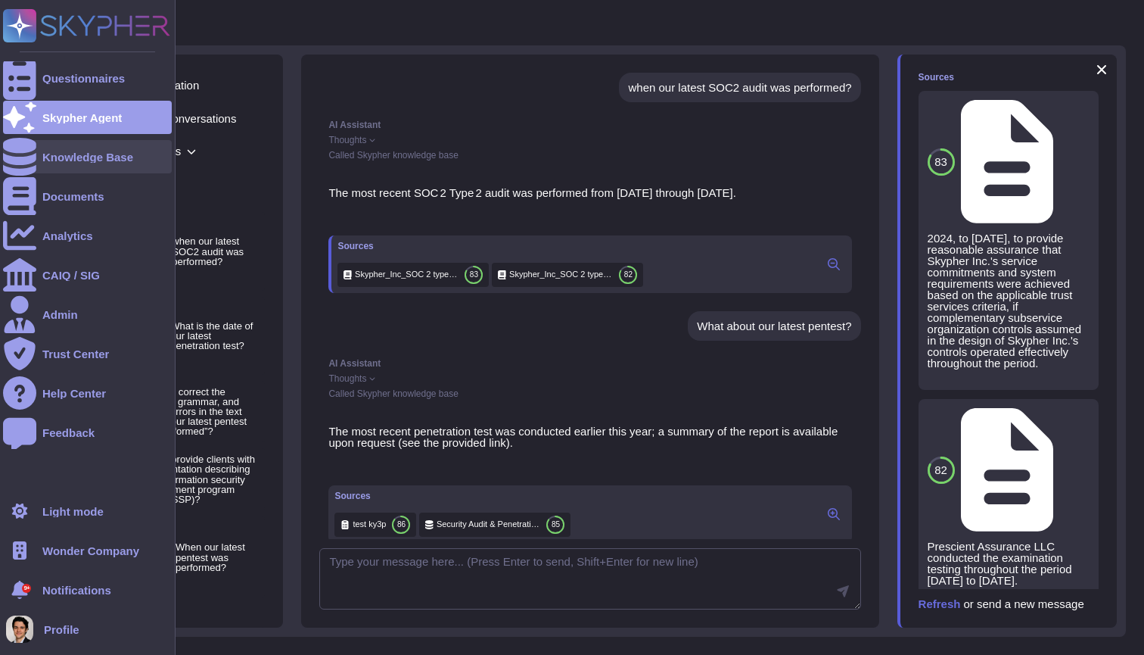
scroll to position [257, 0]
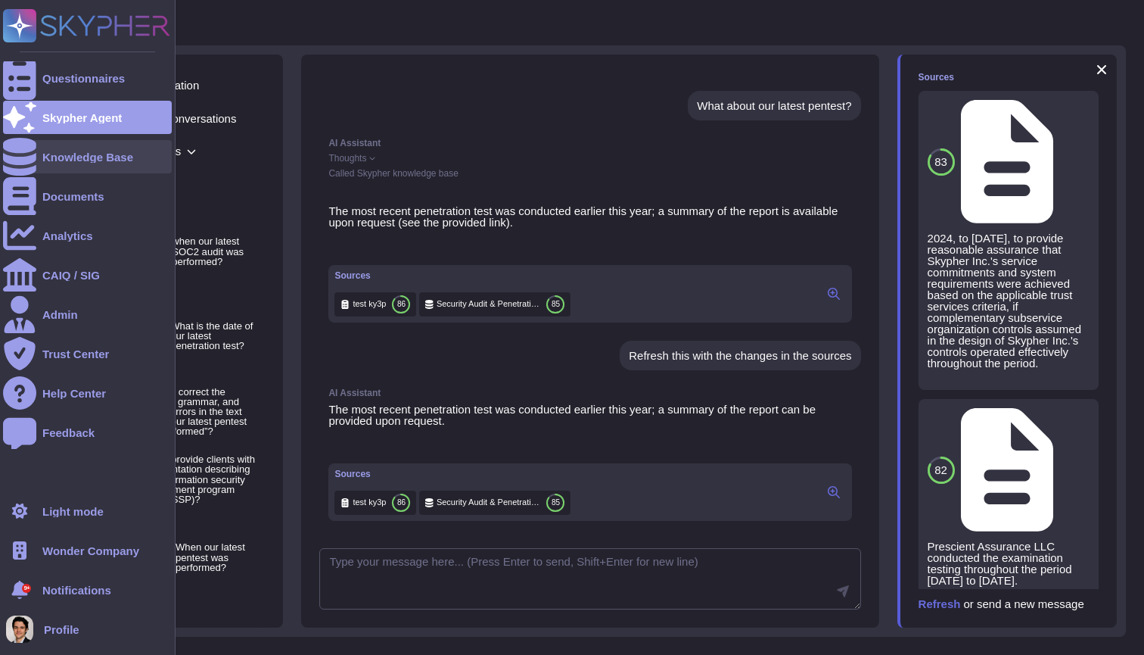
click at [22, 163] on icon at bounding box center [19, 157] width 33 height 38
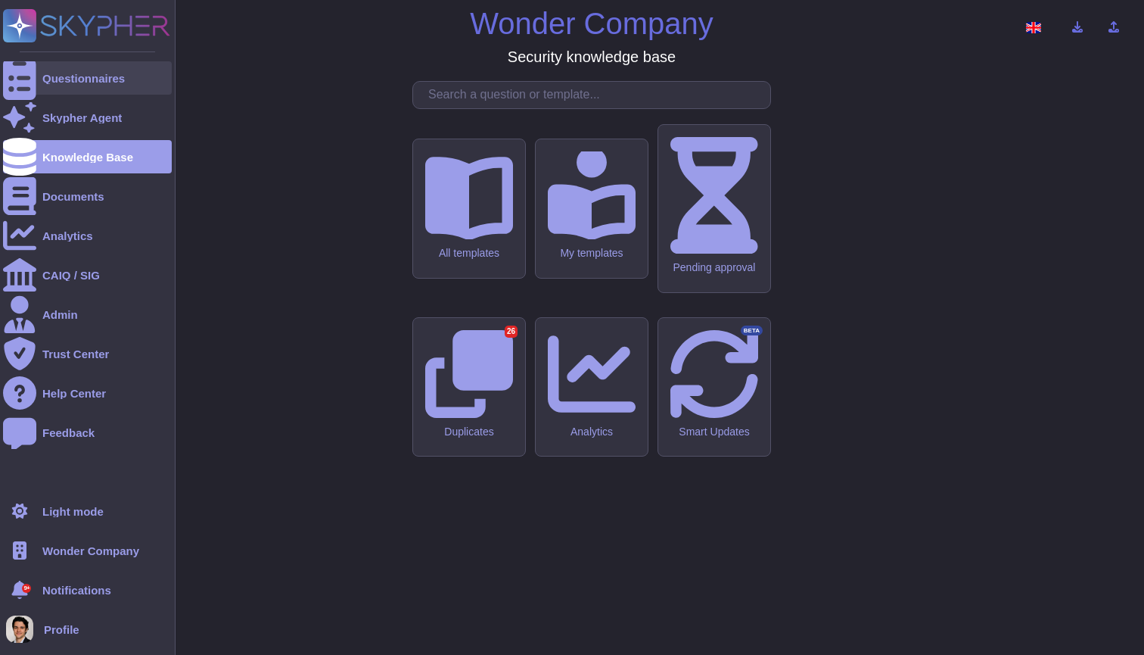
click at [55, 73] on div "Questionnaires" at bounding box center [83, 78] width 83 height 11
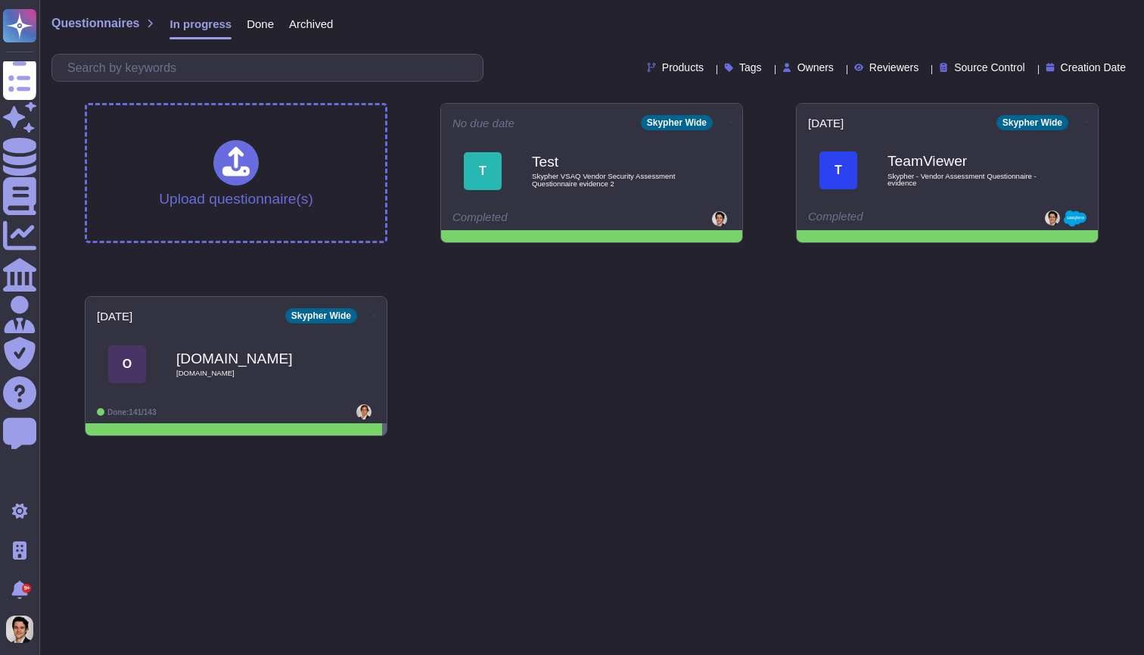
click at [261, 26] on span "Done" at bounding box center [260, 23] width 27 height 11
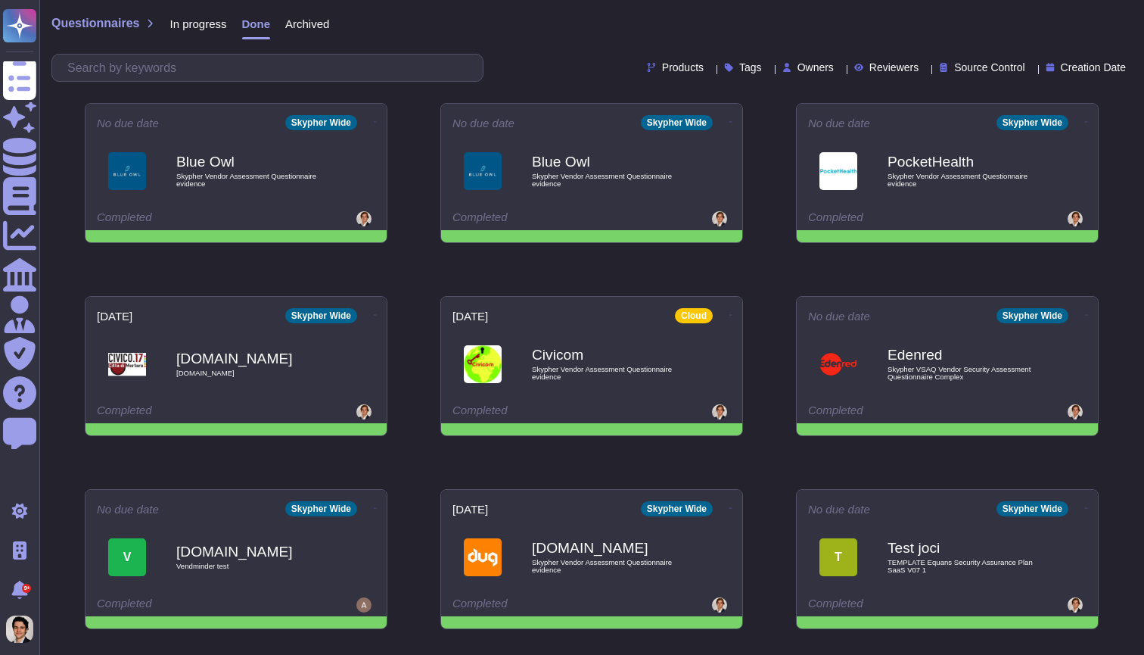
click at [213, 23] on span "In progress" at bounding box center [198, 23] width 57 height 11
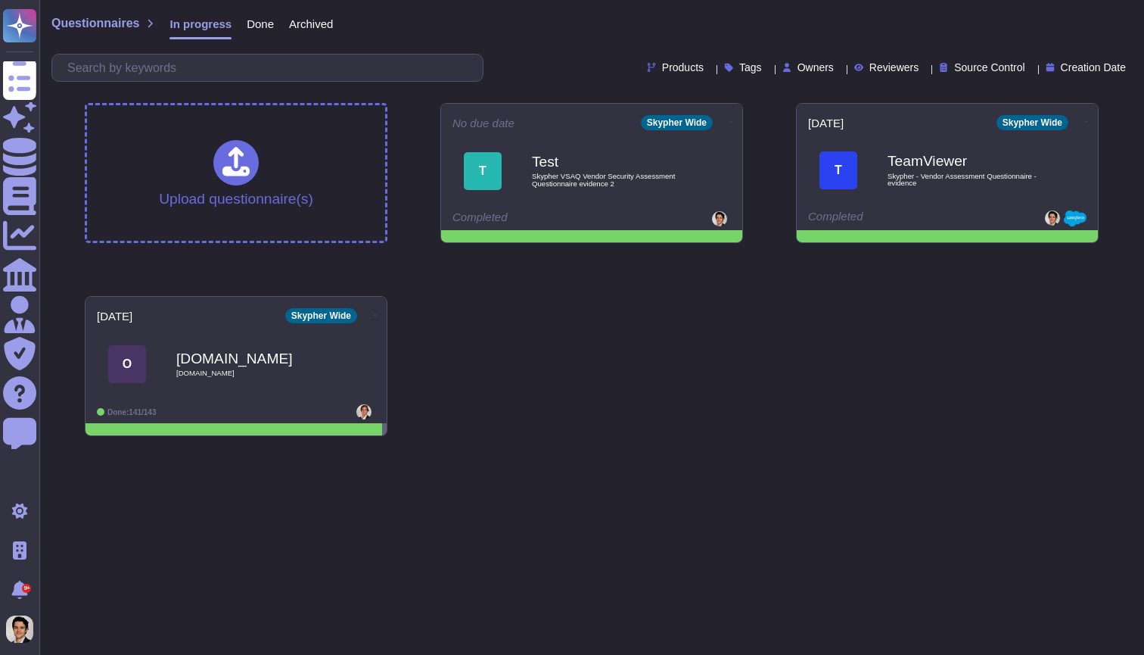
click at [1081, 448] on html "Questionnaires Skypher Agent Knowledge Base Documents Analytics CAIQ / SIG Admi…" at bounding box center [572, 224] width 1144 height 448
click at [258, 39] on div "Done" at bounding box center [253, 27] width 42 height 30
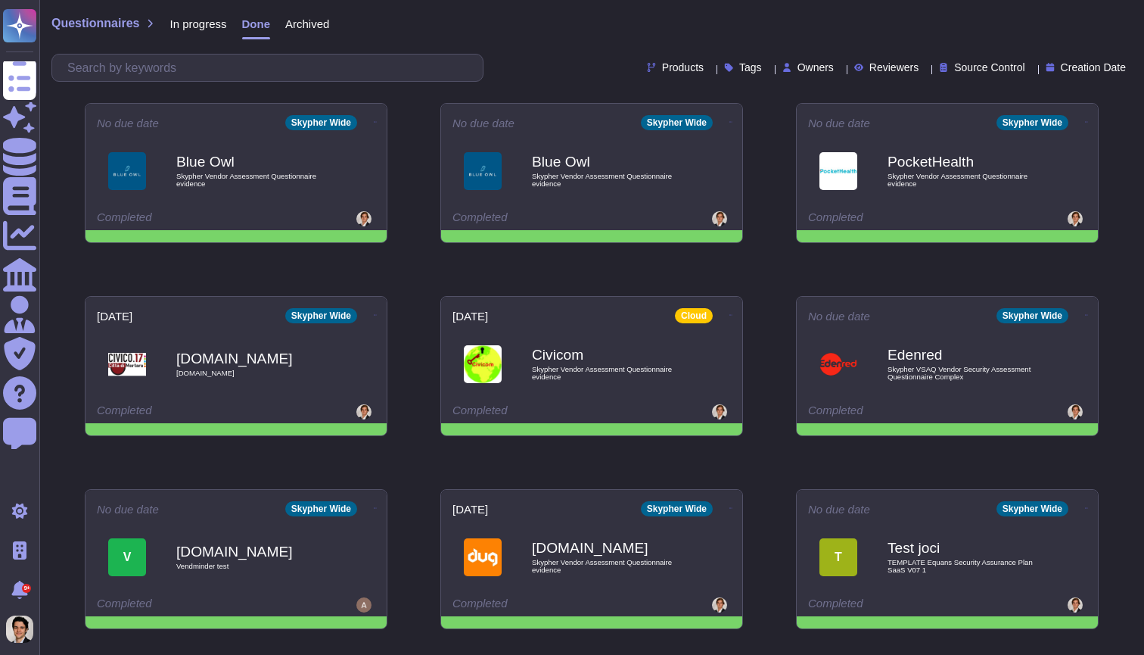
click at [191, 22] on span "In progress" at bounding box center [198, 23] width 57 height 11
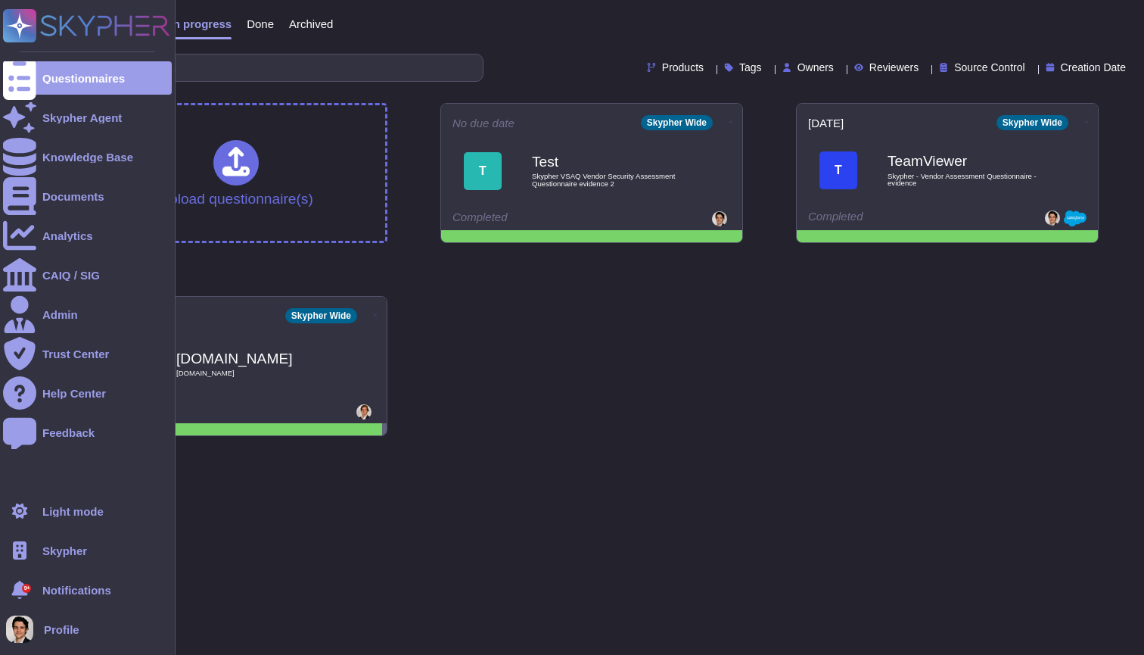
click at [56, 546] on span "Skypher" at bounding box center [64, 550] width 45 height 11
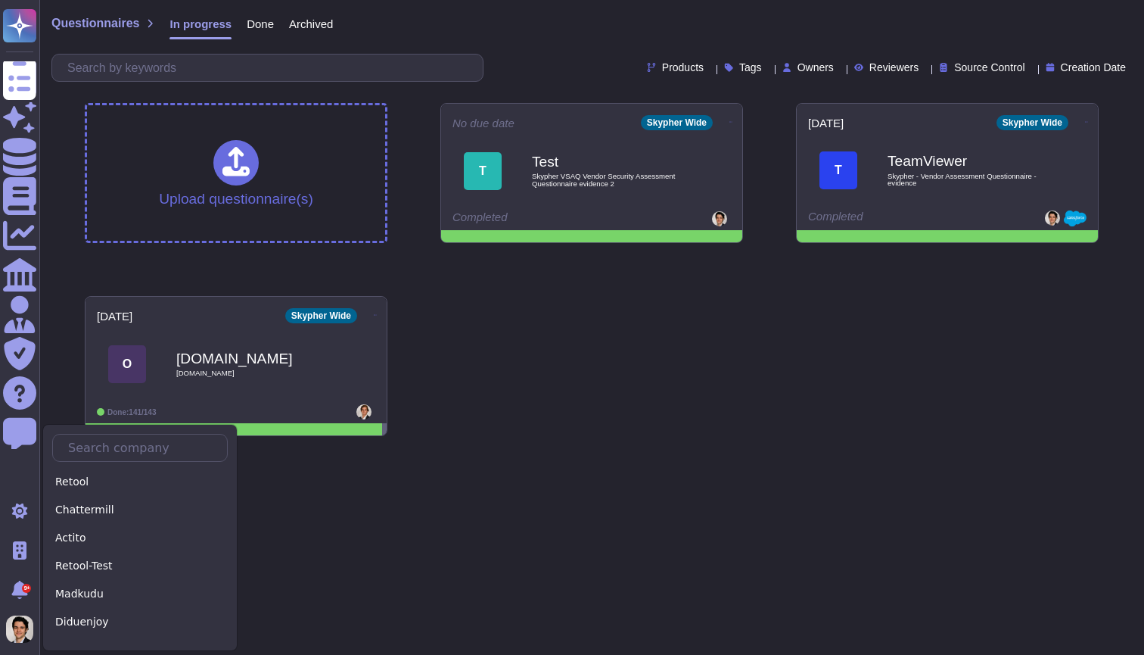
click at [113, 466] on div "Retool Chattermill Actito Retool-Test Madkudu Diduenjoy Algoan Pitchy Skypher P…" at bounding box center [139, 537] width 195 height 227
click at [116, 453] on input "text" at bounding box center [144, 447] width 167 height 26
type input "S"
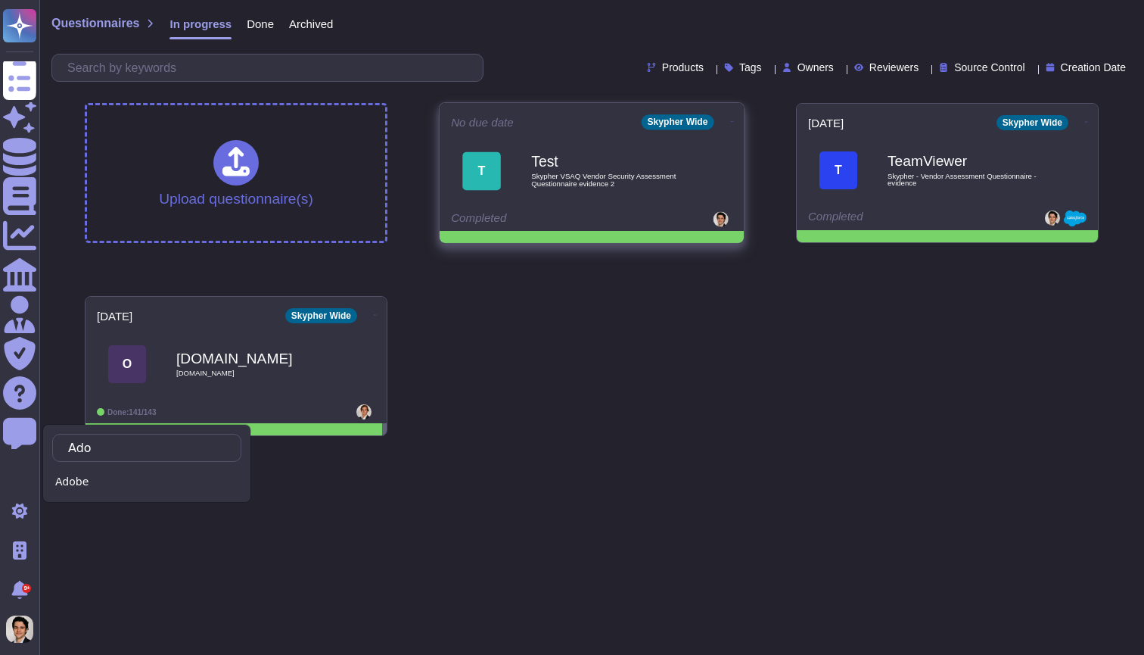
type input "Ado"
click at [731, 121] on icon at bounding box center [732, 121] width 3 height 1
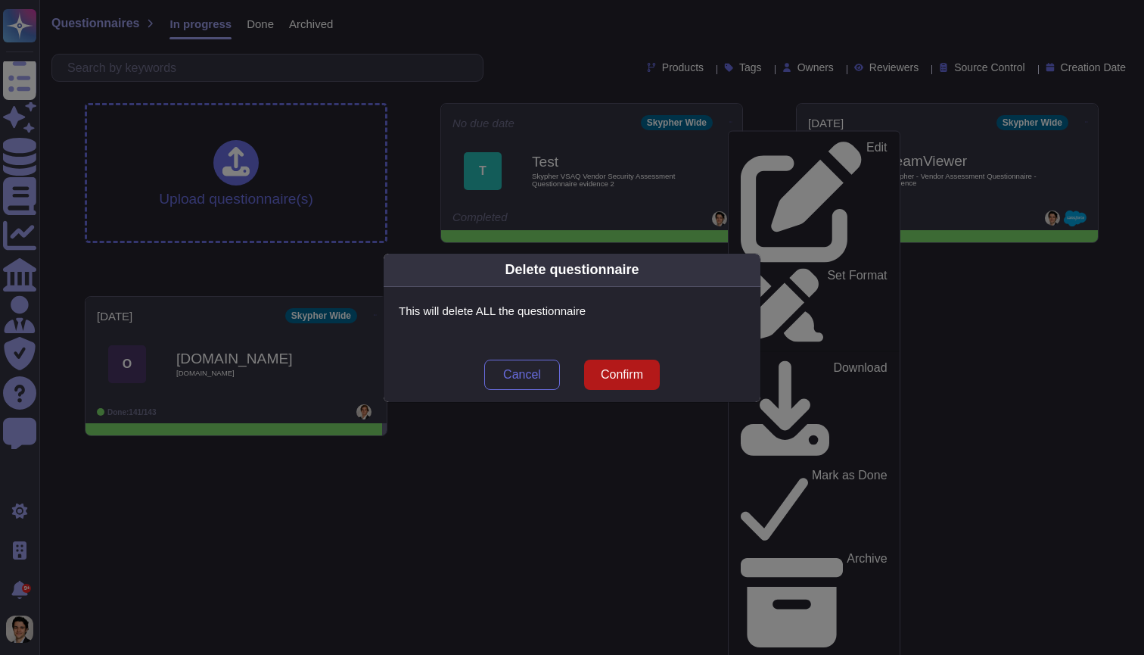
click at [611, 379] on span "Confirm" at bounding box center [622, 375] width 42 height 12
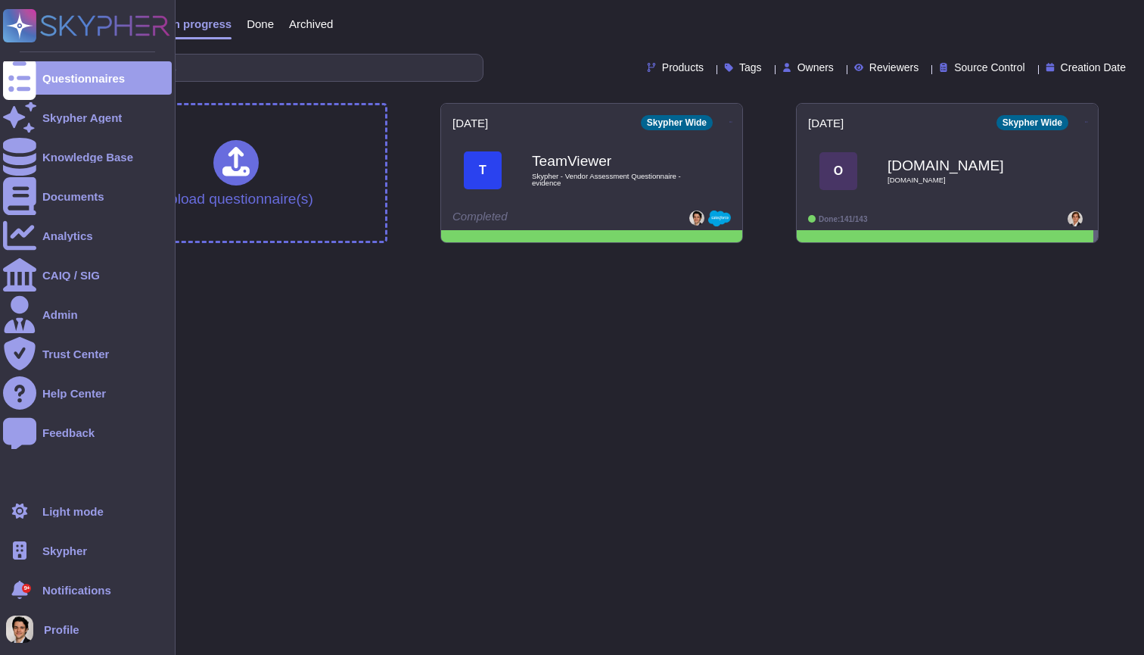
click at [75, 550] on span "Skypher" at bounding box center [64, 550] width 45 height 11
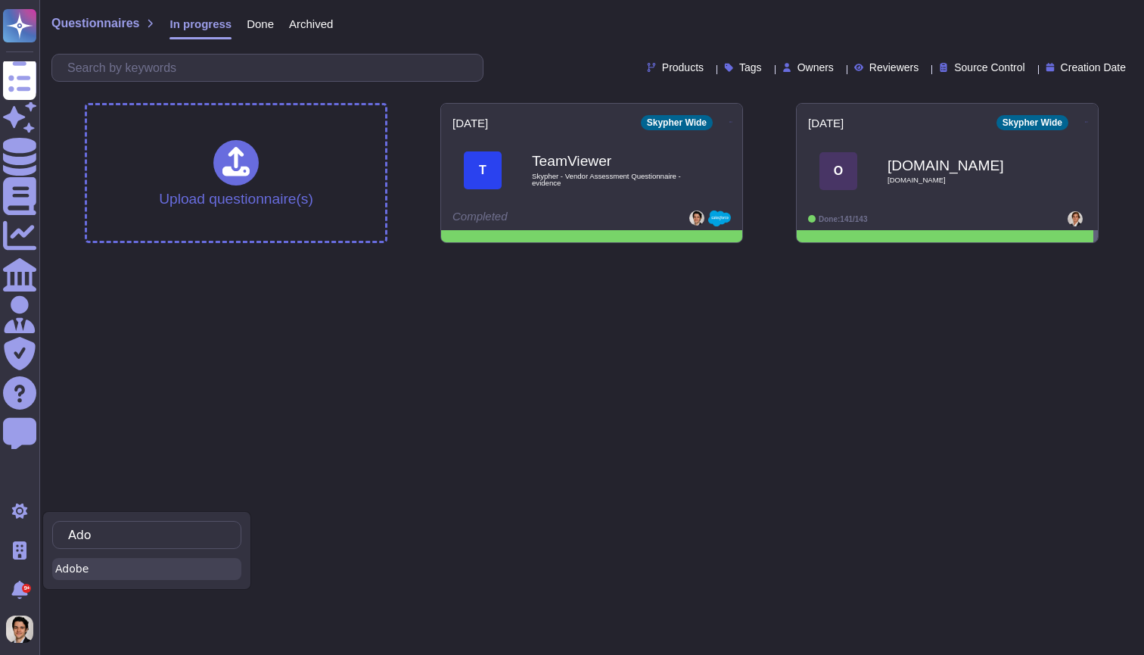
click at [101, 568] on div "Adobe" at bounding box center [146, 569] width 189 height 22
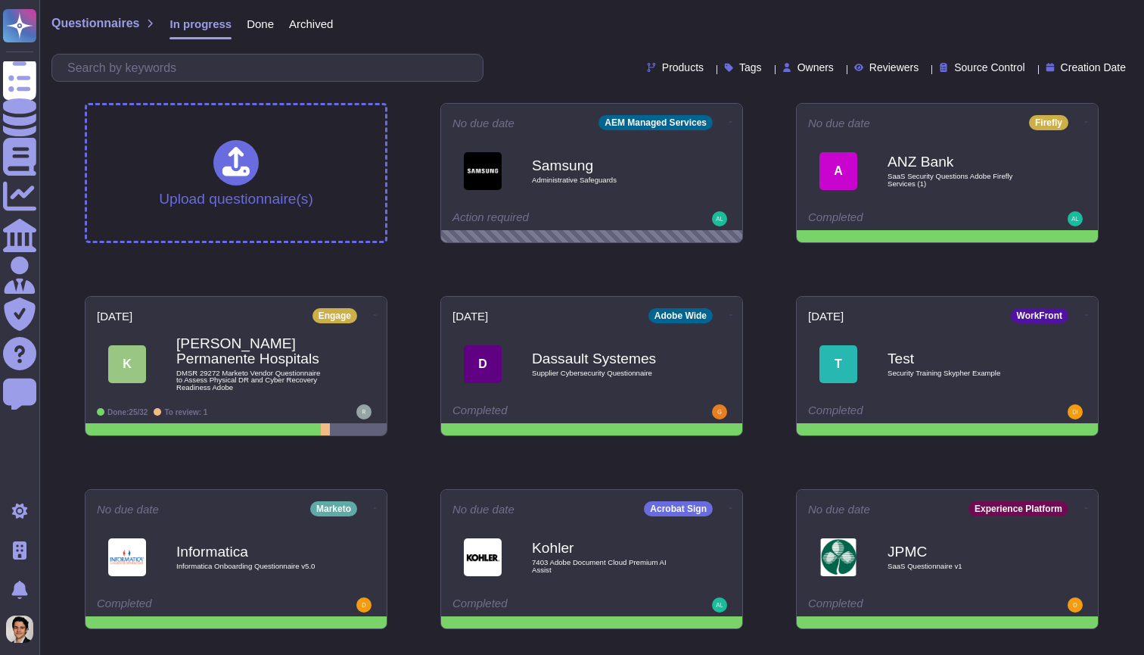
click at [260, 15] on div "Done" at bounding box center [253, 27] width 42 height 30
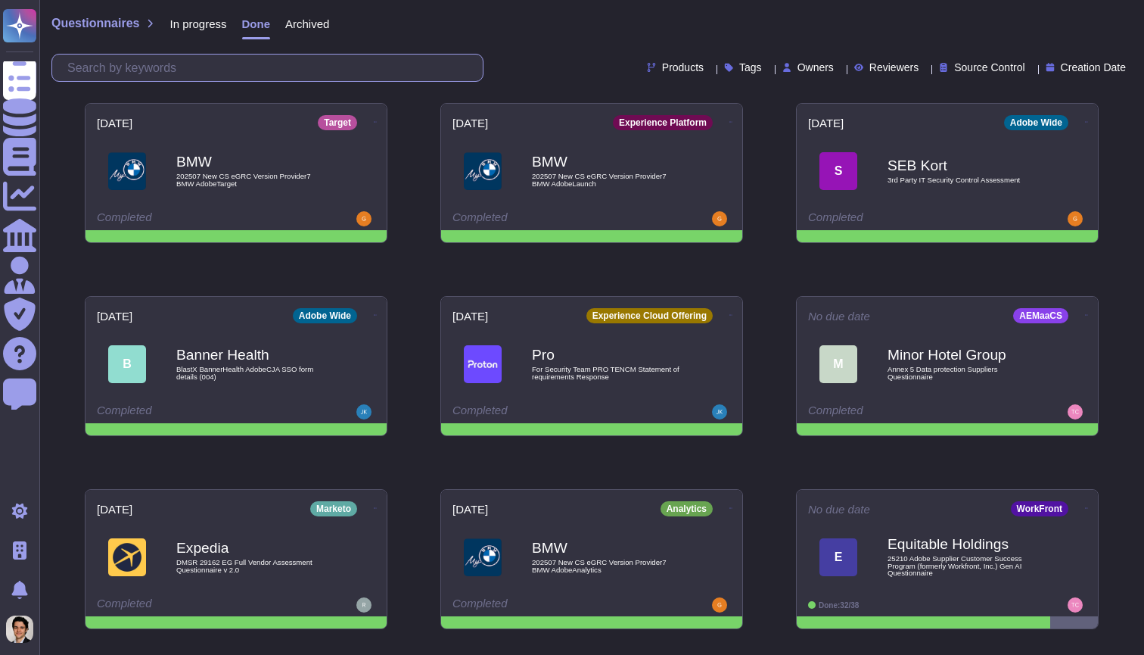
click at [243, 57] on input "text" at bounding box center [271, 67] width 423 height 26
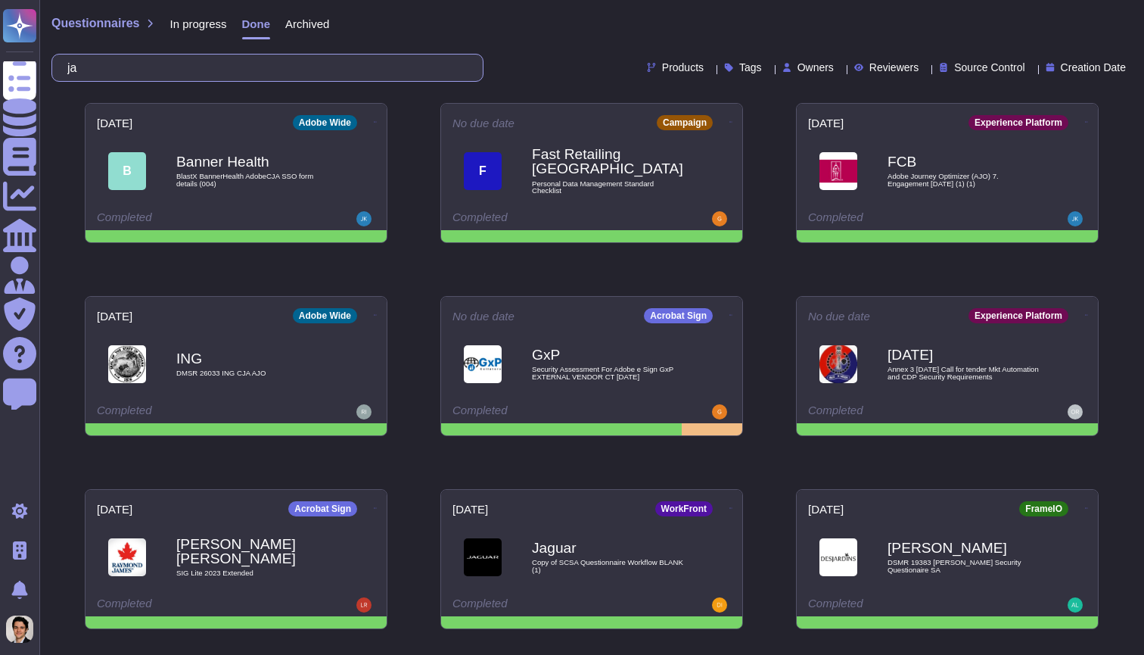
type input "j"
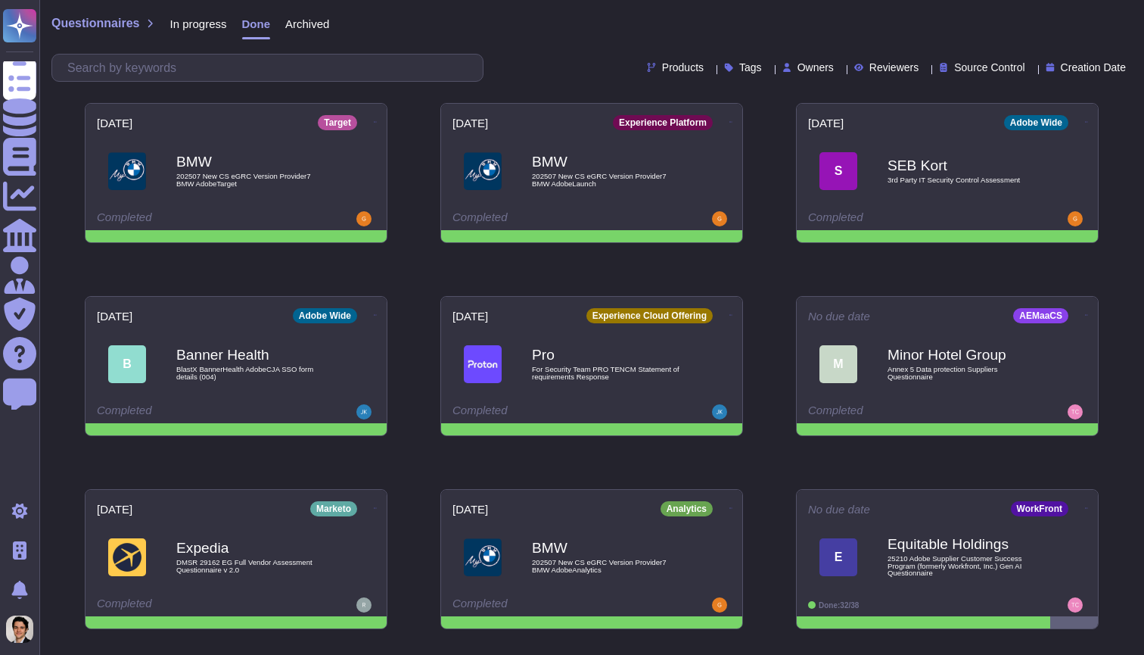
click at [222, 36] on div "In progress" at bounding box center [190, 27] width 72 height 30
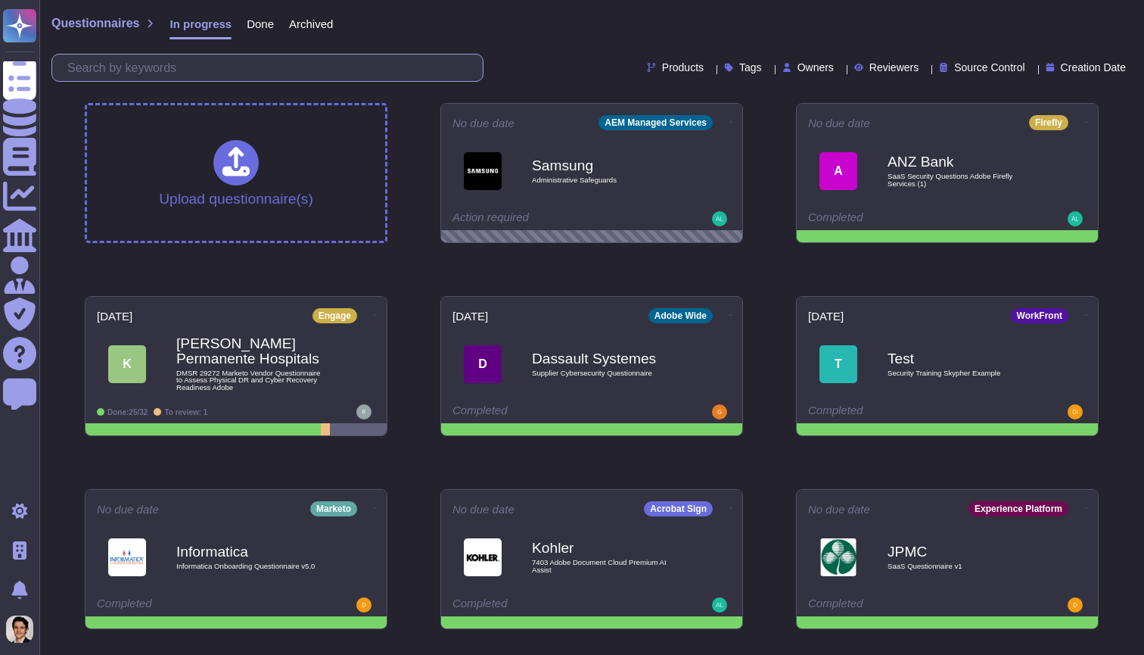
click at [207, 57] on input "text" at bounding box center [271, 67] width 423 height 26
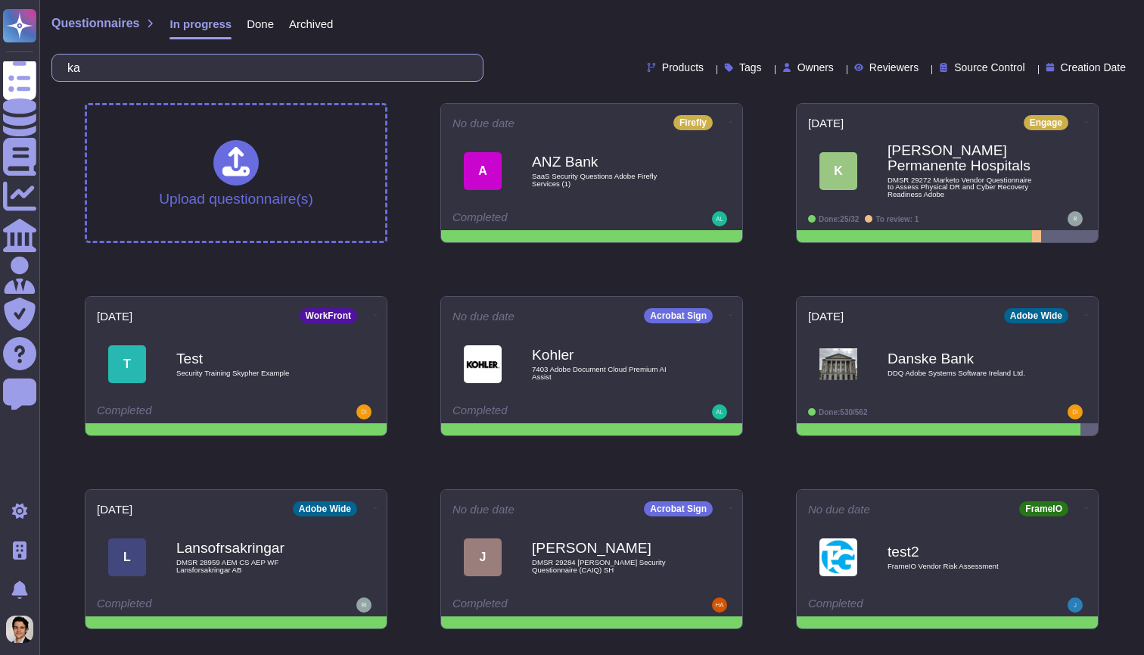
type input "k"
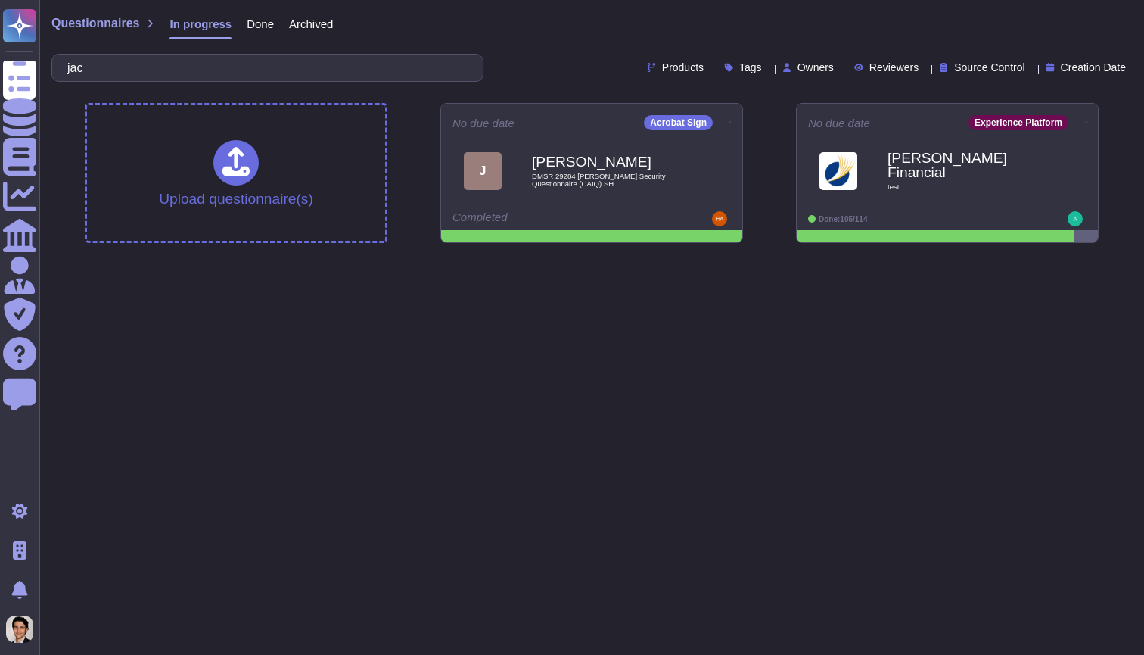
drag, startPoint x: 207, startPoint y: 57, endPoint x: 671, endPoint y: 154, distance: 474.0
click at [671, 154] on div "Upload questionnaire(s) No due date Acrobat Sign [PERSON_NAME] DMSR 29284 [PERS…" at bounding box center [592, 173] width 1038 height 164
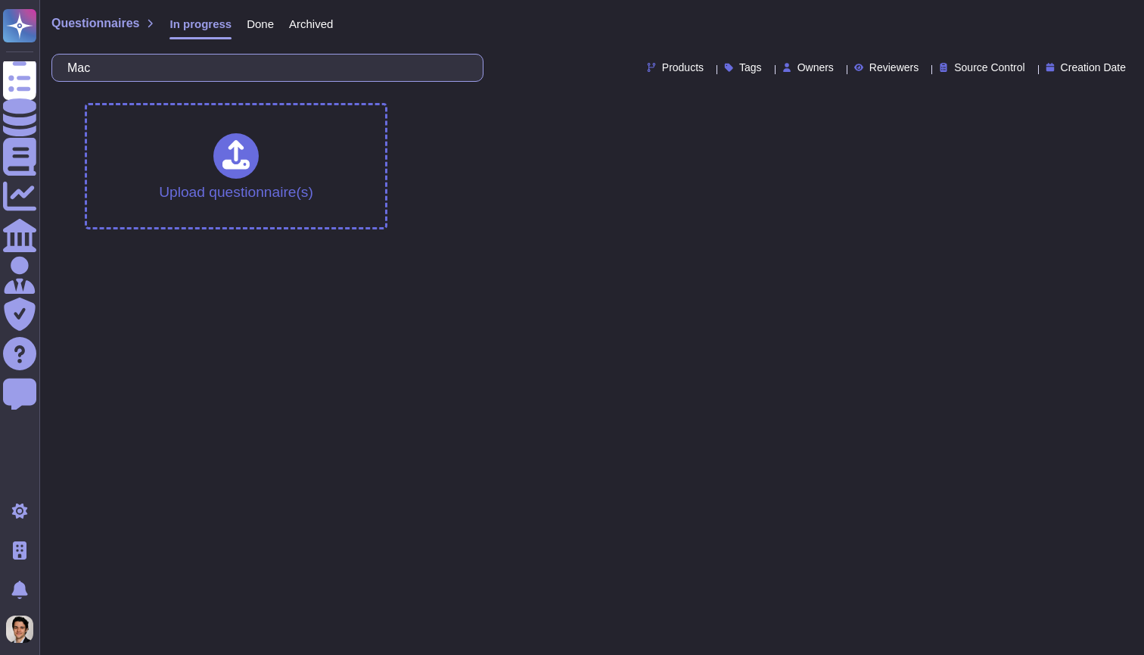
click at [297, 70] on input "Mac" at bounding box center [264, 67] width 408 height 26
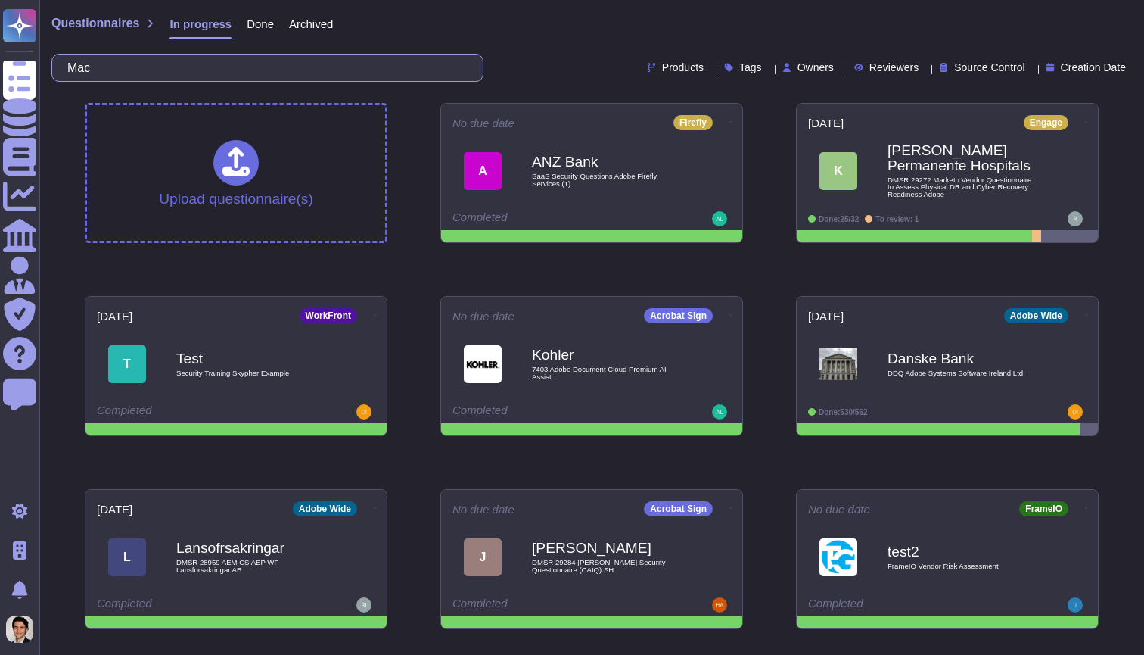
type input "k"
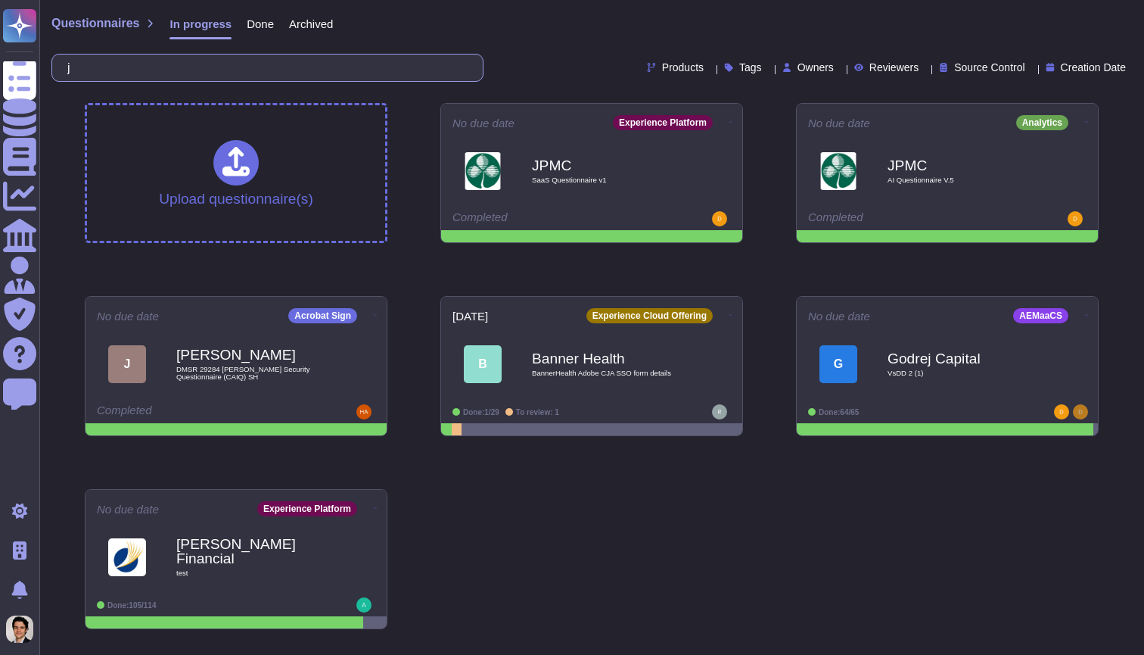
type input "ja"
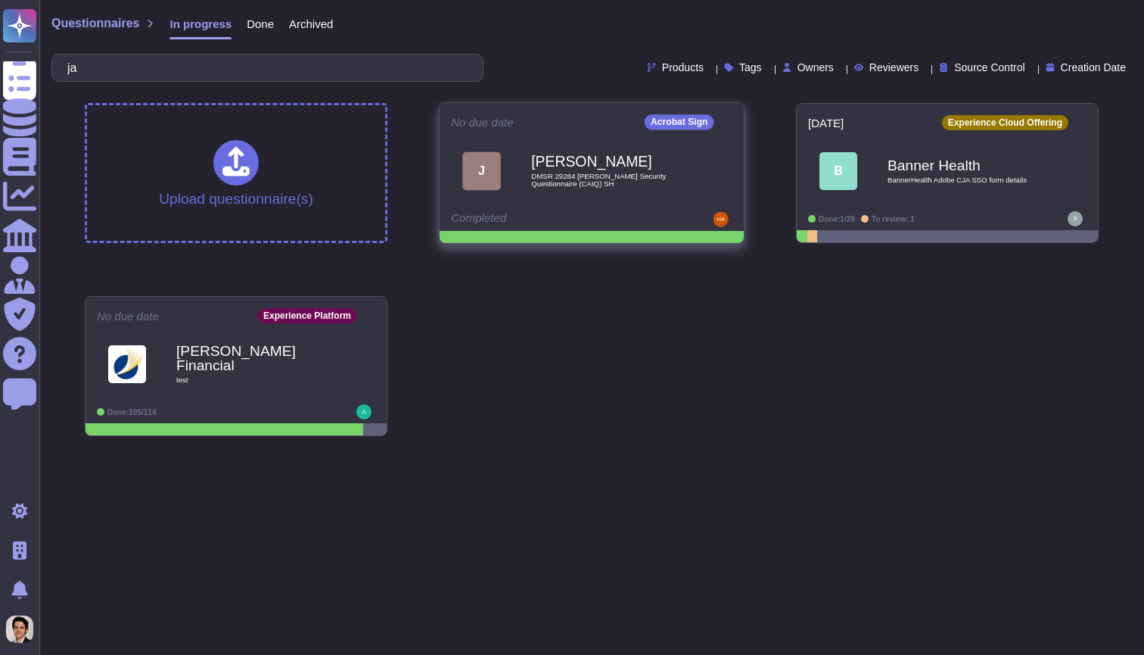
click at [507, 150] on span "[PERSON_NAME] DMSR 29284 [PERSON_NAME] Security Questionnaire (CAIQ) SH" at bounding box center [592, 170] width 282 height 61
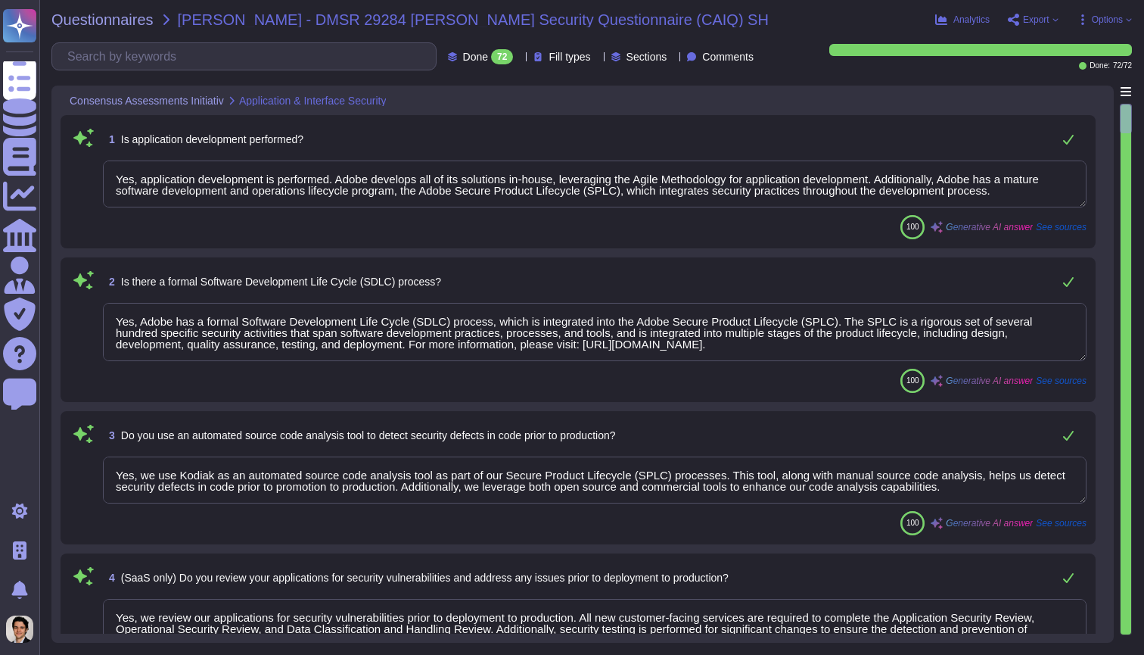
type textarea "Yes, application development is performed. Adobe develops all of its solutions …"
type textarea "Yes, Adobe has a formal Software Development Life Cycle (SDLC) process, which i…"
type textarea "Yes, we use Kodiak as an automated source code analysis tool as part of our Sec…"
type textarea "Yes, we review our applications for security vulnerabilities prior to deploymen…"
type textarea "Data integrity checks are performed on files once they are located on Adobe ser…"
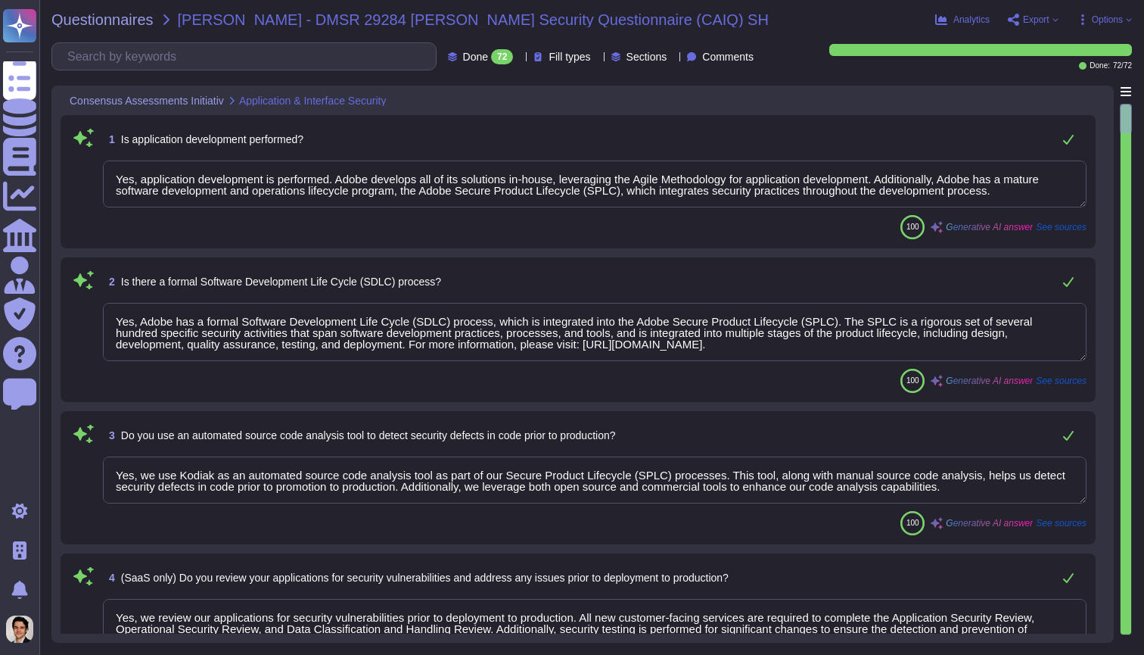
type textarea "Customers can request third-party audit or certification reports, including SOC…"
click at [1106, 19] on span "Options" at bounding box center [1107, 19] width 31 height 9
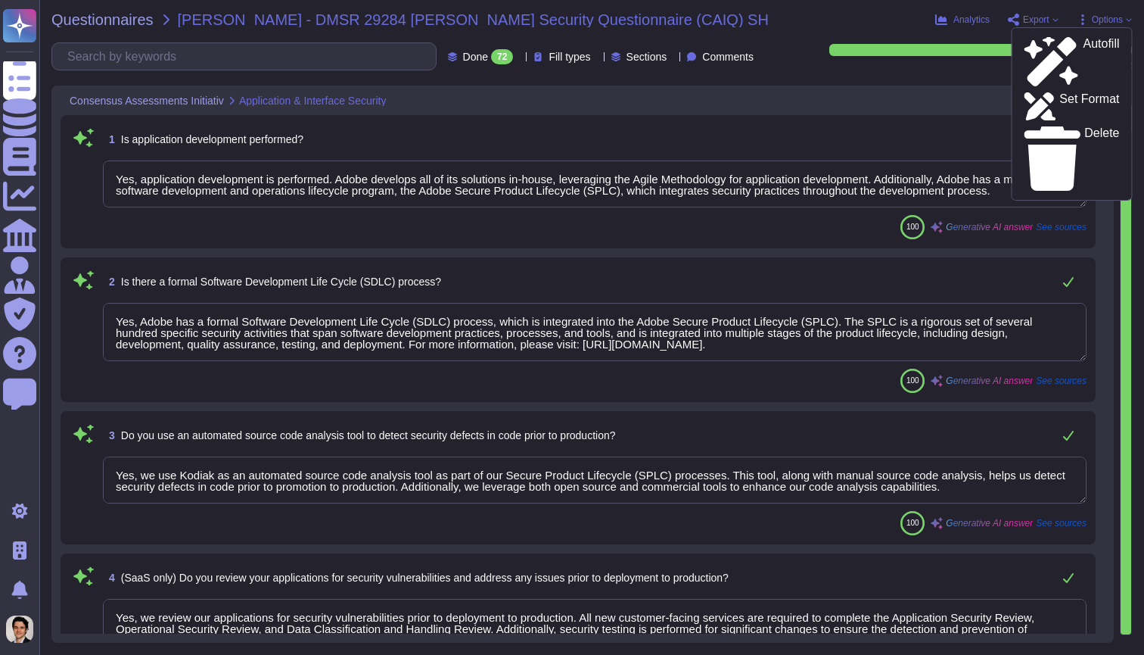
click at [1035, 23] on span "Export" at bounding box center [1036, 19] width 26 height 9
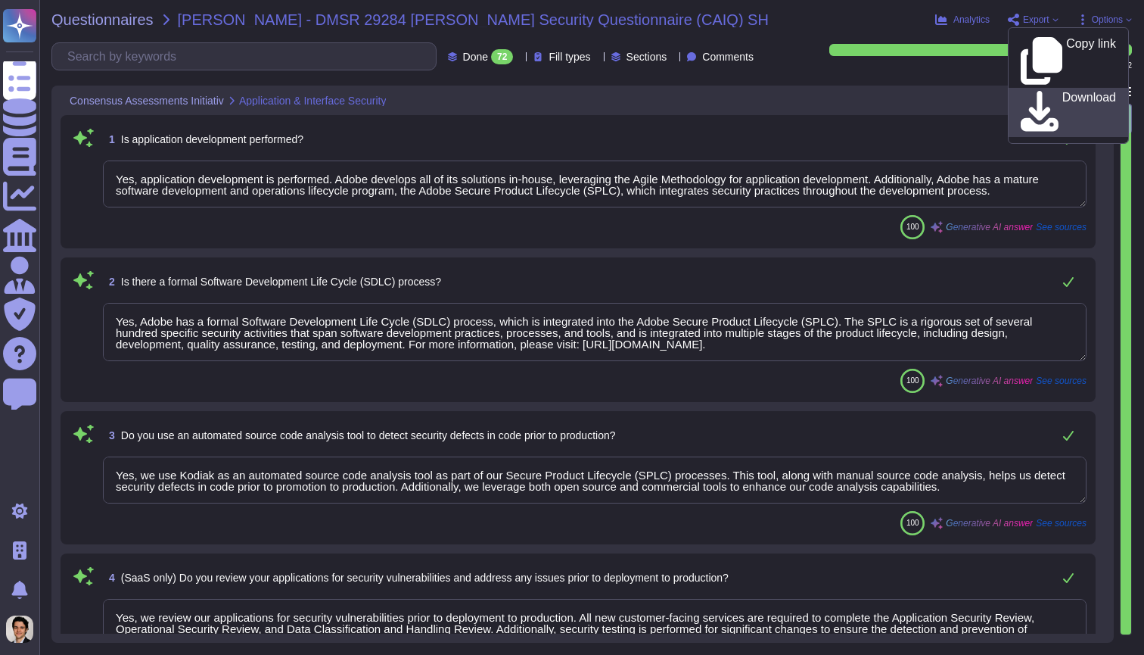
click at [1063, 92] on p "Download" at bounding box center [1090, 113] width 54 height 42
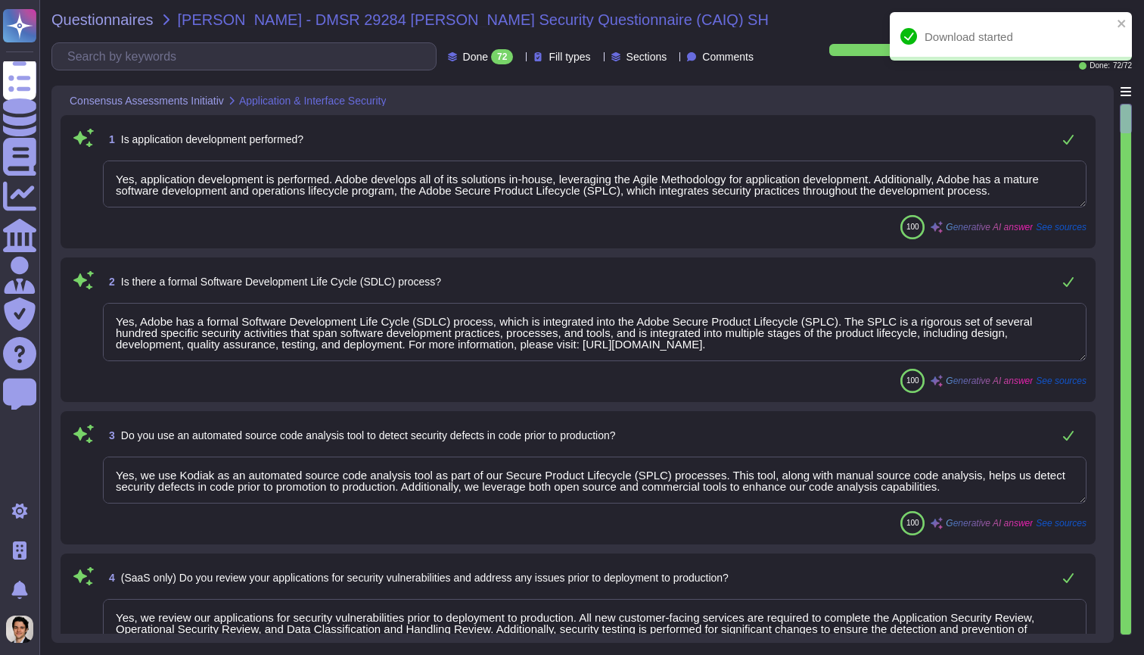
click at [696, 141] on div "1 Is application development performed?" at bounding box center [595, 139] width 984 height 30
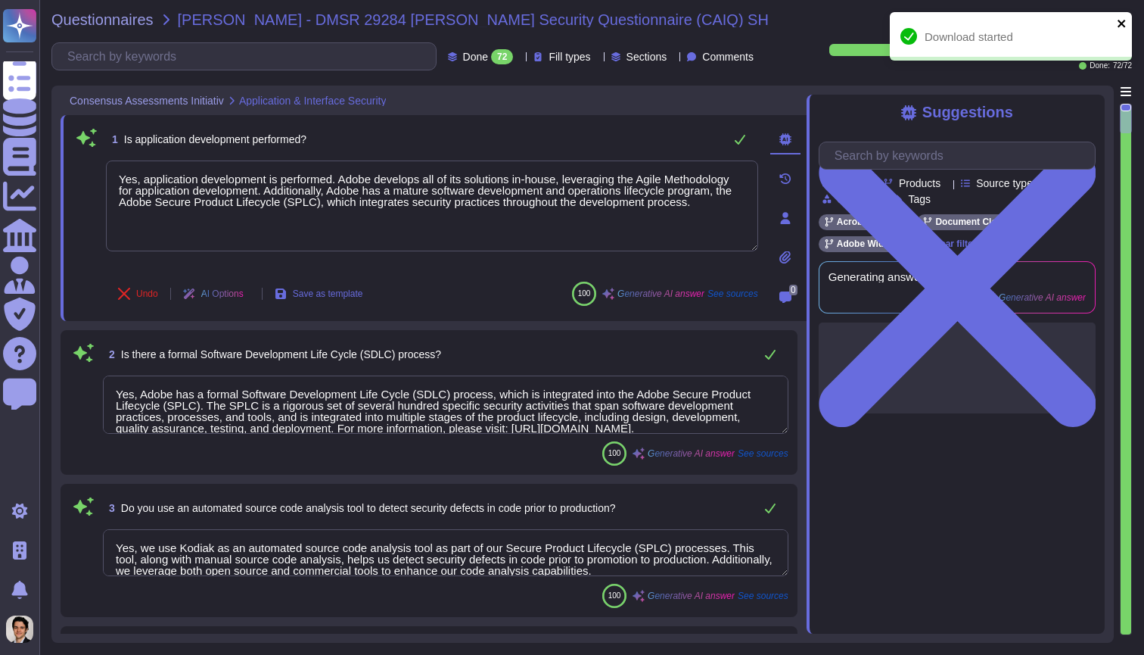
click at [1120, 30] on icon "close" at bounding box center [1122, 23] width 11 height 12
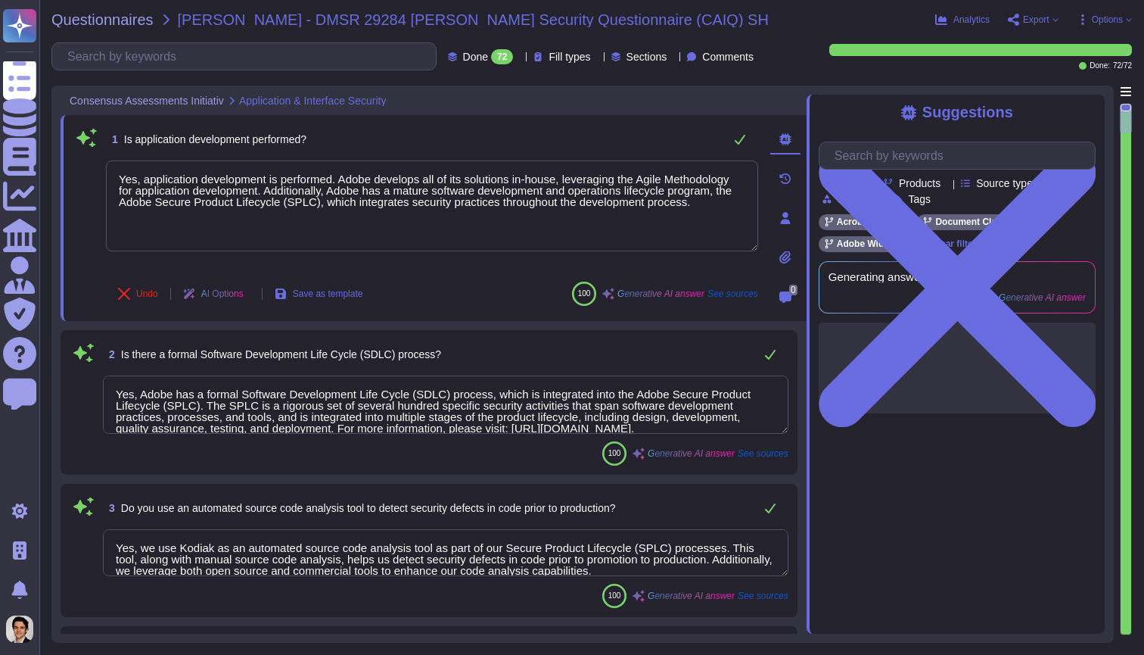
click at [1062, 20] on div "Analytics Export Copy link Download Options Autofill Set Format Delete" at bounding box center [1034, 19] width 197 height 15
click at [1092, 17] on span "Options" at bounding box center [1107, 19] width 31 height 9
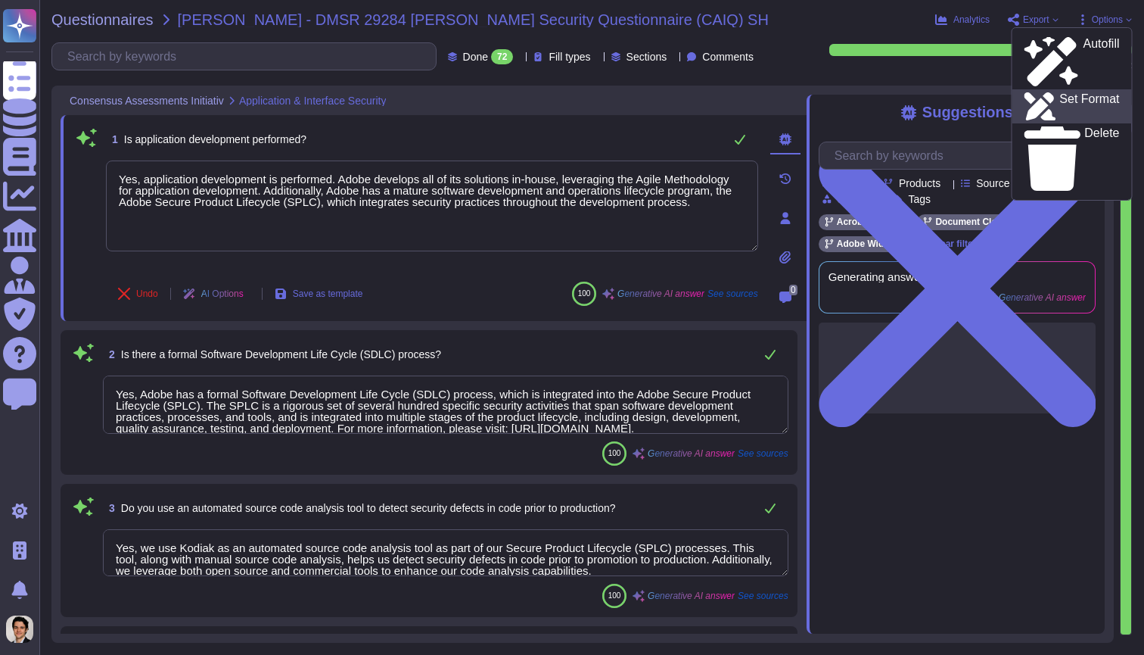
click at [1094, 93] on p "Set Format" at bounding box center [1090, 106] width 60 height 27
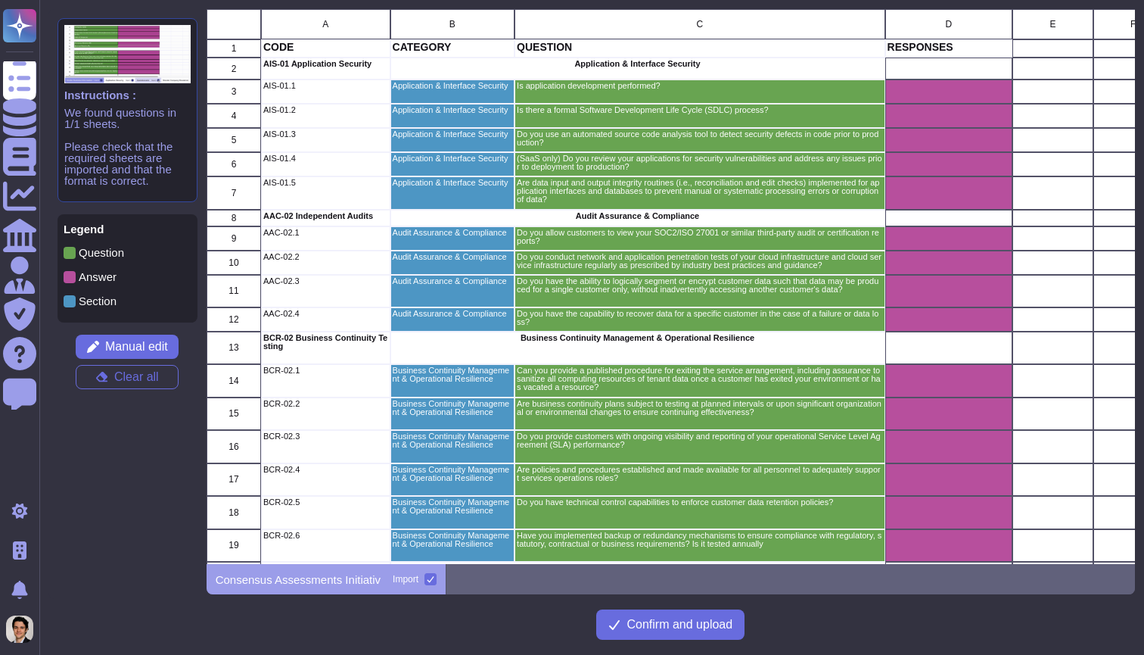
click at [920, 123] on div "grid" at bounding box center [949, 116] width 128 height 24
click at [917, 273] on div "grid" at bounding box center [949, 263] width 128 height 24
click at [929, 297] on div "grid" at bounding box center [949, 291] width 128 height 33
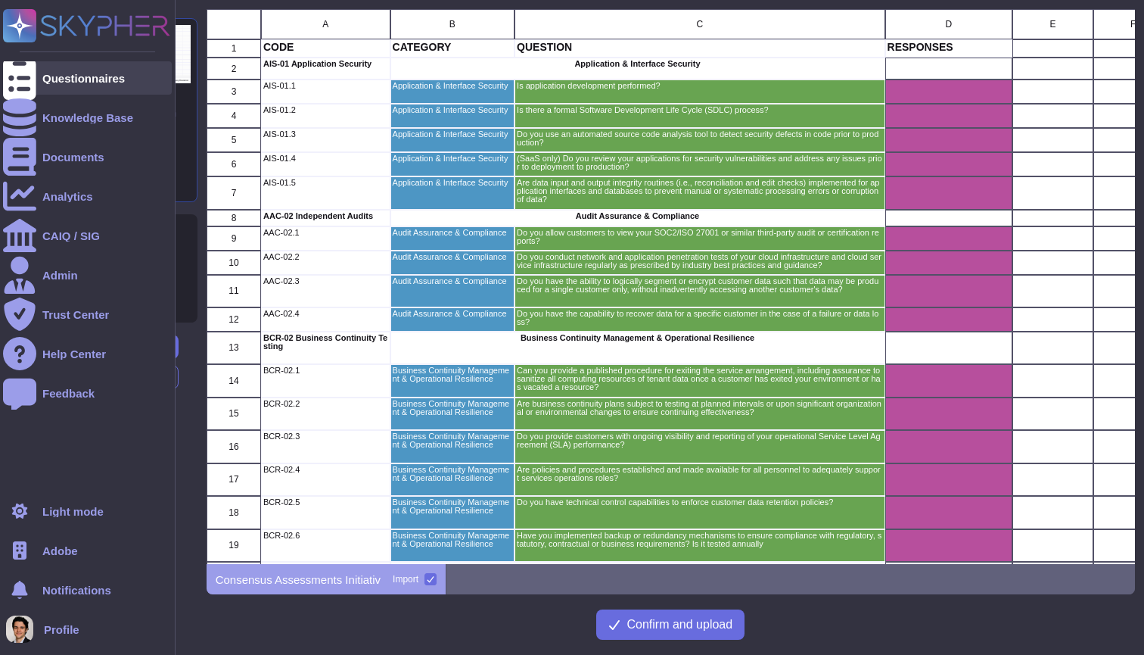
click at [20, 79] on icon at bounding box center [19, 78] width 33 height 45
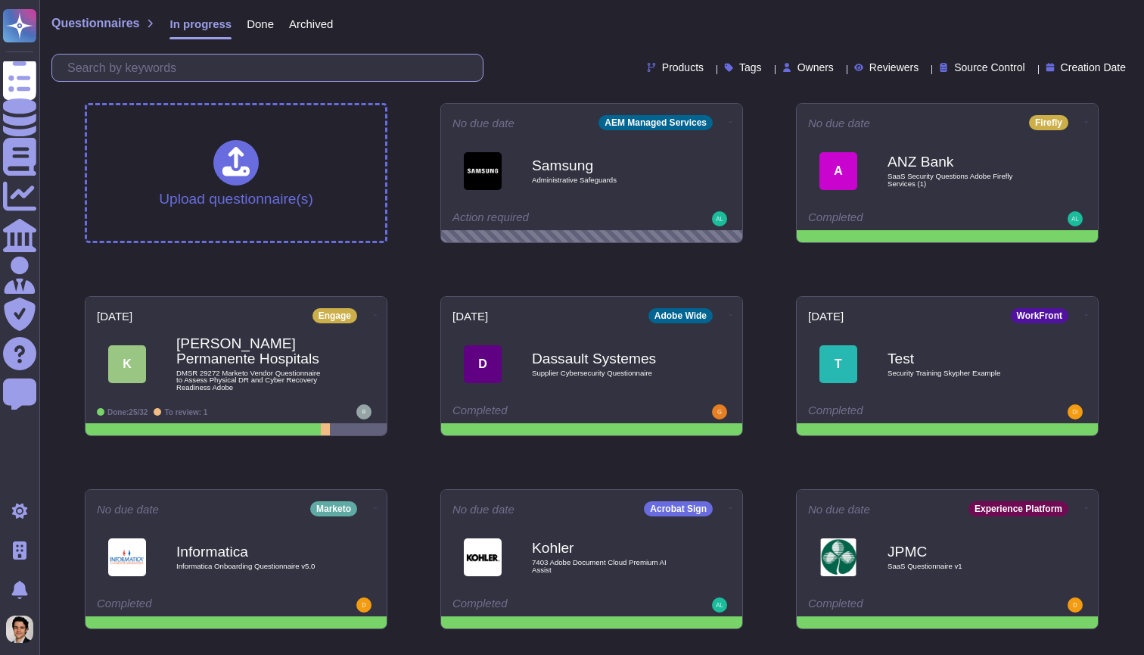
click at [294, 64] on input "text" at bounding box center [271, 67] width 423 height 26
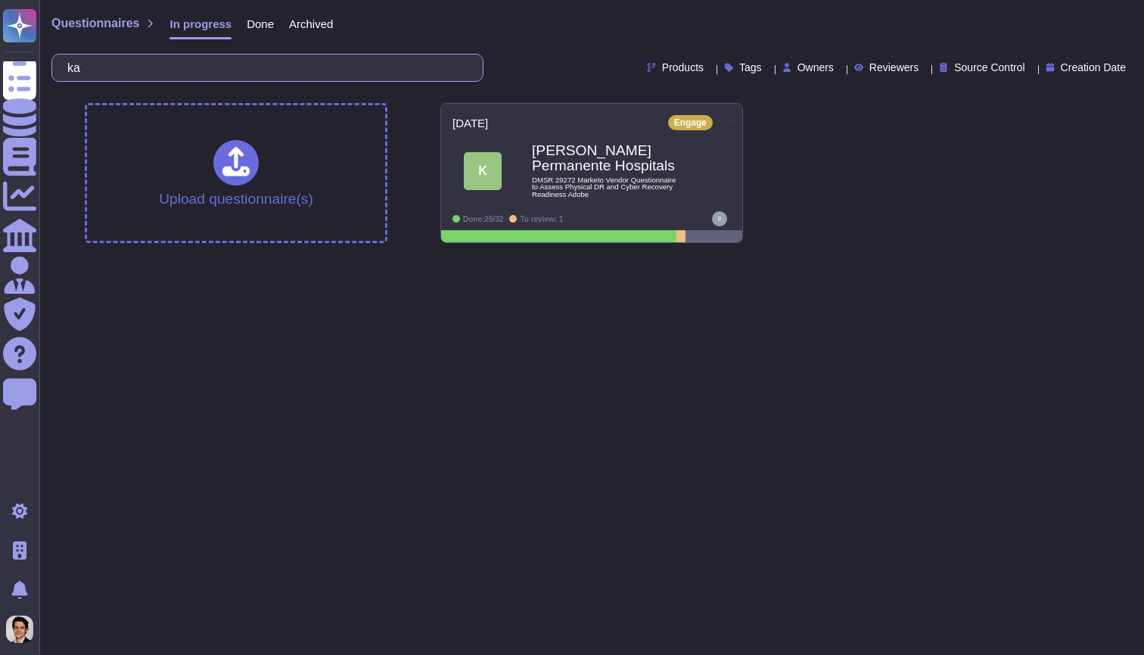
type input "k"
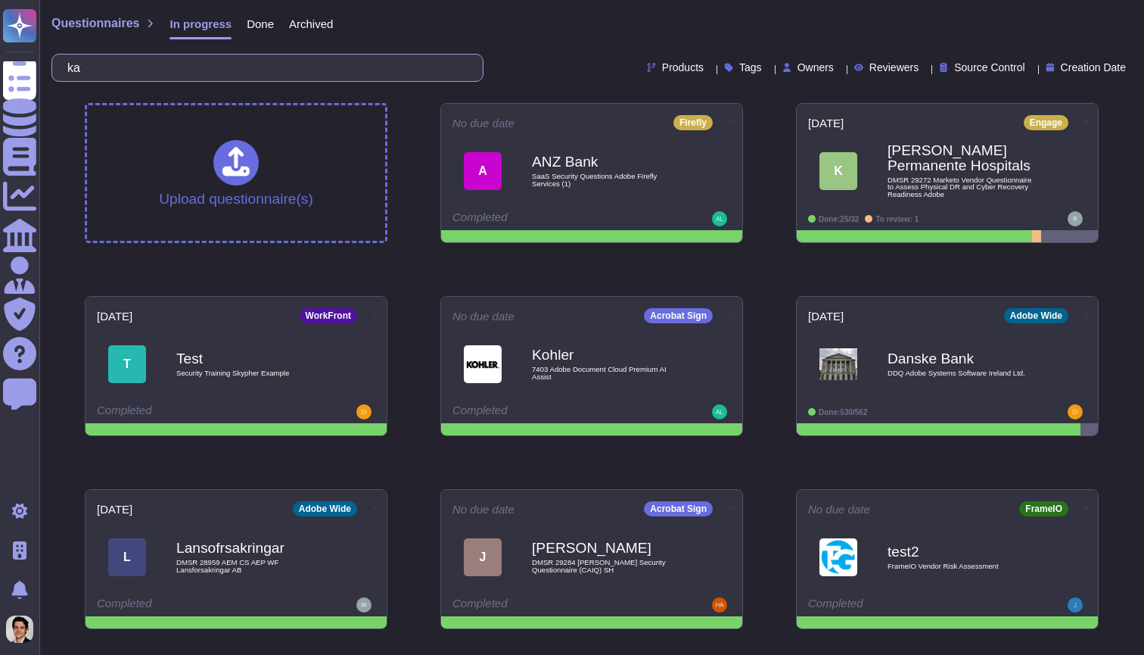
type input "k"
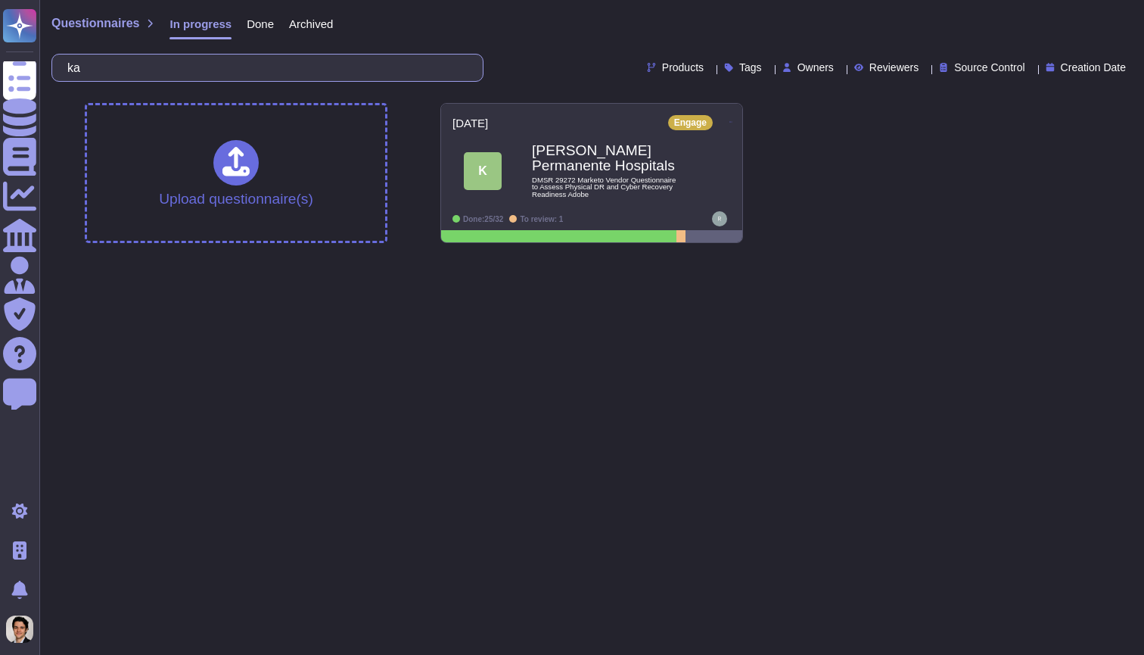
type input "k"
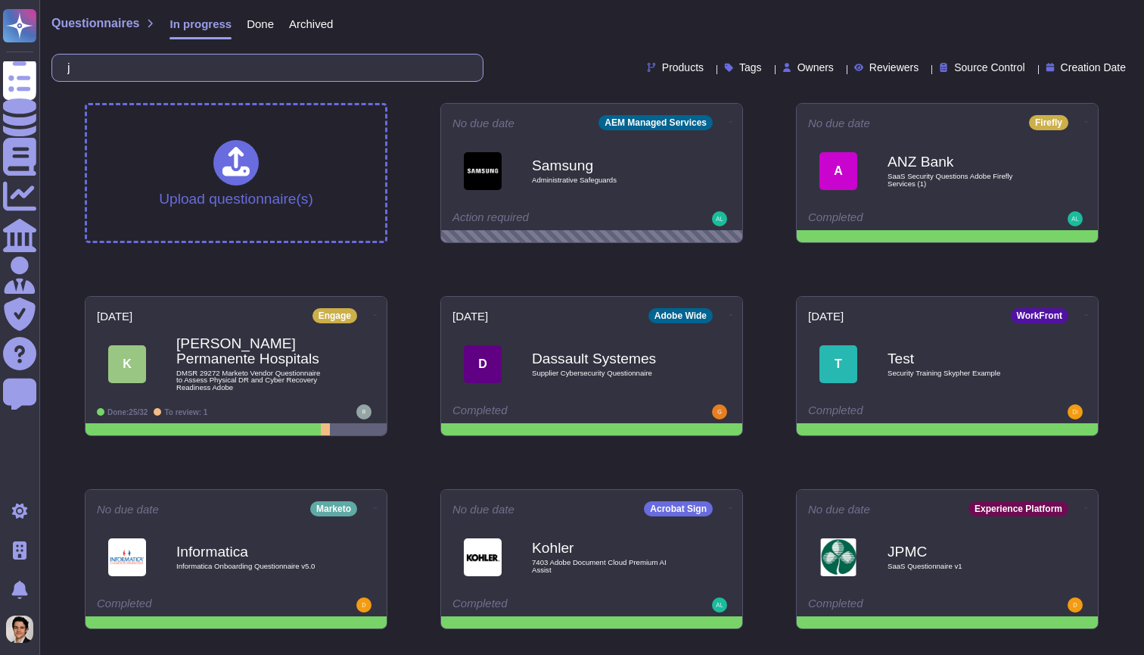
type input "jac"
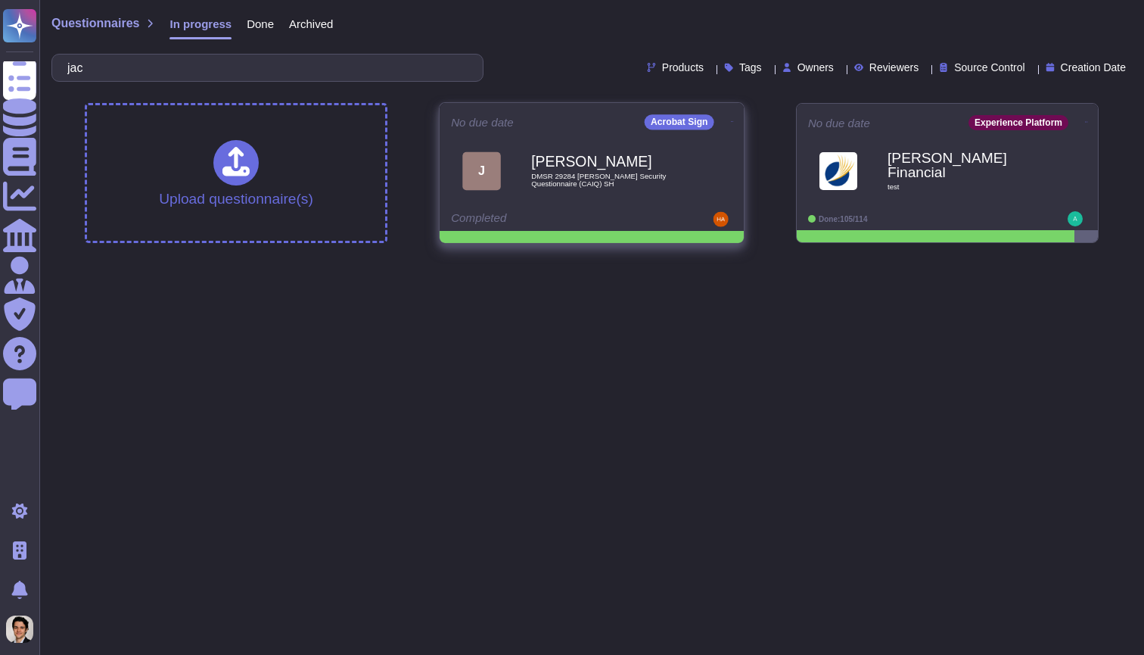
click at [662, 188] on div "[PERSON_NAME] DMSR 29284 [PERSON_NAME] Security Questionnaire (CAIQ) SH" at bounding box center [607, 170] width 153 height 61
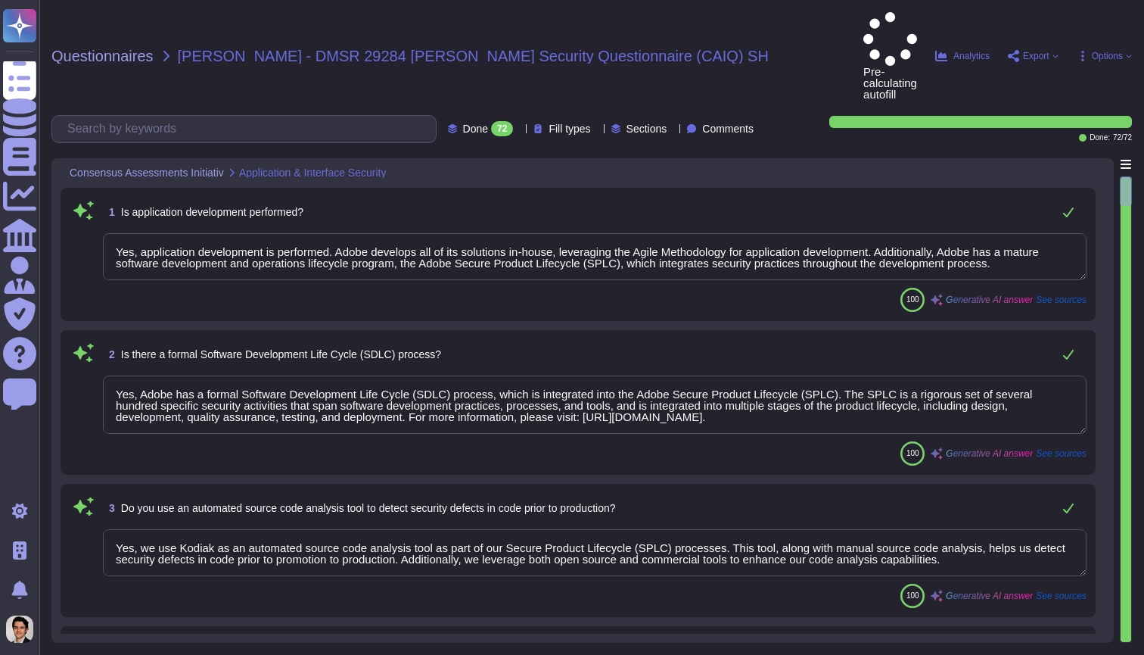
type textarea "Yes, application development is performed. Adobe develops all of its solutions …"
type textarea "Yes, Adobe has a formal Software Development Life Cycle (SDLC) process, which i…"
type textarea "Yes, we use Kodiak as an automated source code analysis tool as part of our Sec…"
type textarea "Yes, we review our applications for security vulnerabilities prior to deploymen…"
type textarea "Data integrity checks are performed on files once they are located on Adobe ser…"
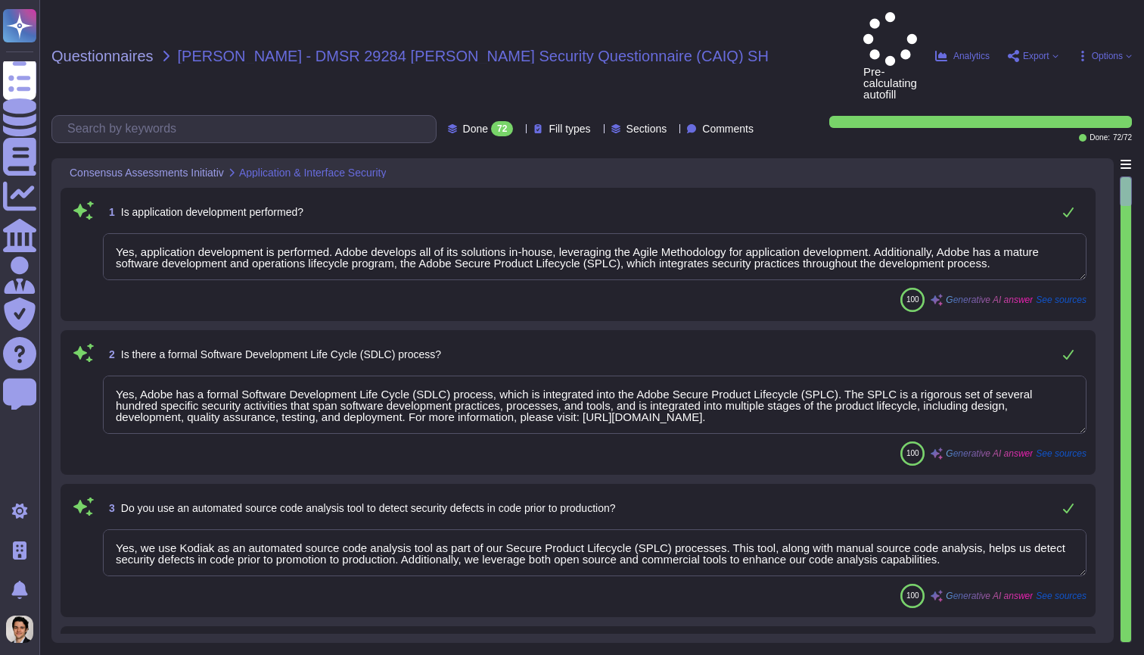
type textarea "Customers can request third-party audit or certification reports, including SOC…"
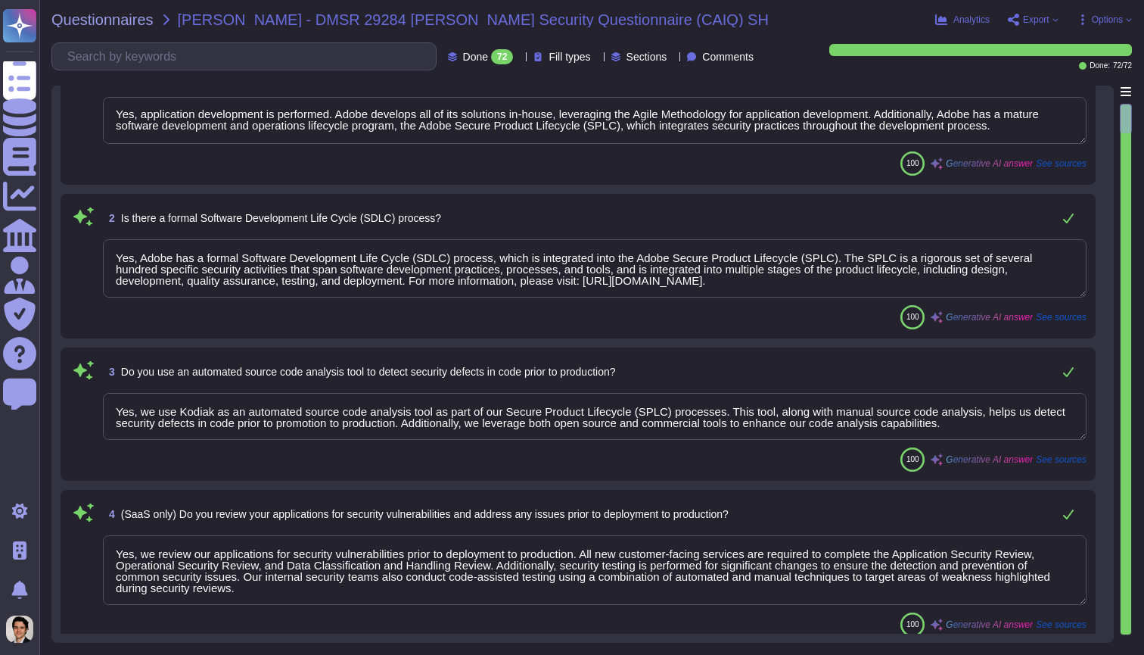
type textarea "Yes, we conduct network and application penetration tests of our cloud infrastr…"
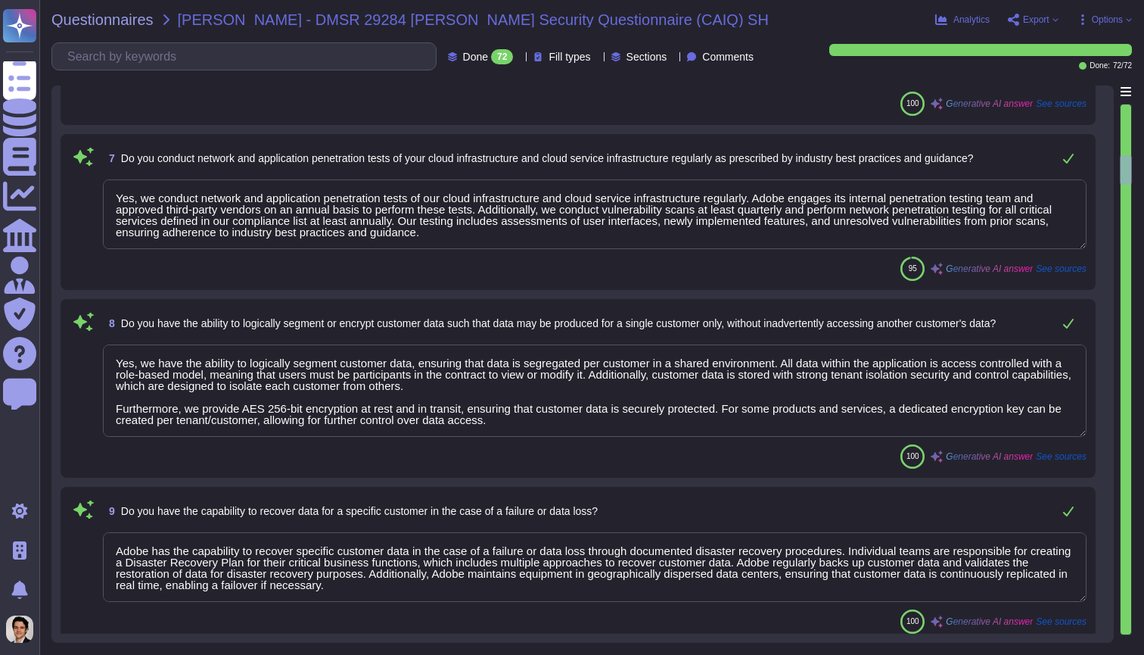
type textarea "Yes, we have the ability to logically segment customer data, ensuring that data…"
type textarea "Adobe has the capability to recover specific customer data in the case of a fai…"
type textarea "Procedures for deletion or export of data from Adobe products and services are …"
type textarea "Yes, business continuity plans are tested at planned intervals, at least annual…"
type textarea "Yes, we provide customers with ongoing visibility and reporting of our operatio…"
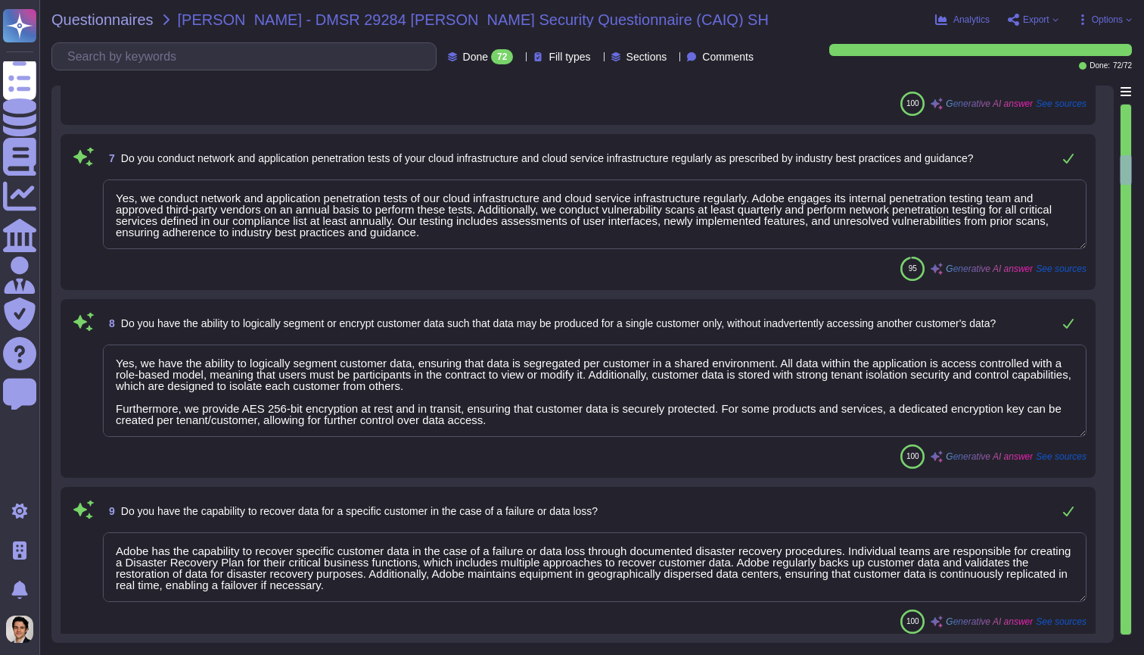
type textarea "Yes, policies and procedures are established and made available for all personn…"
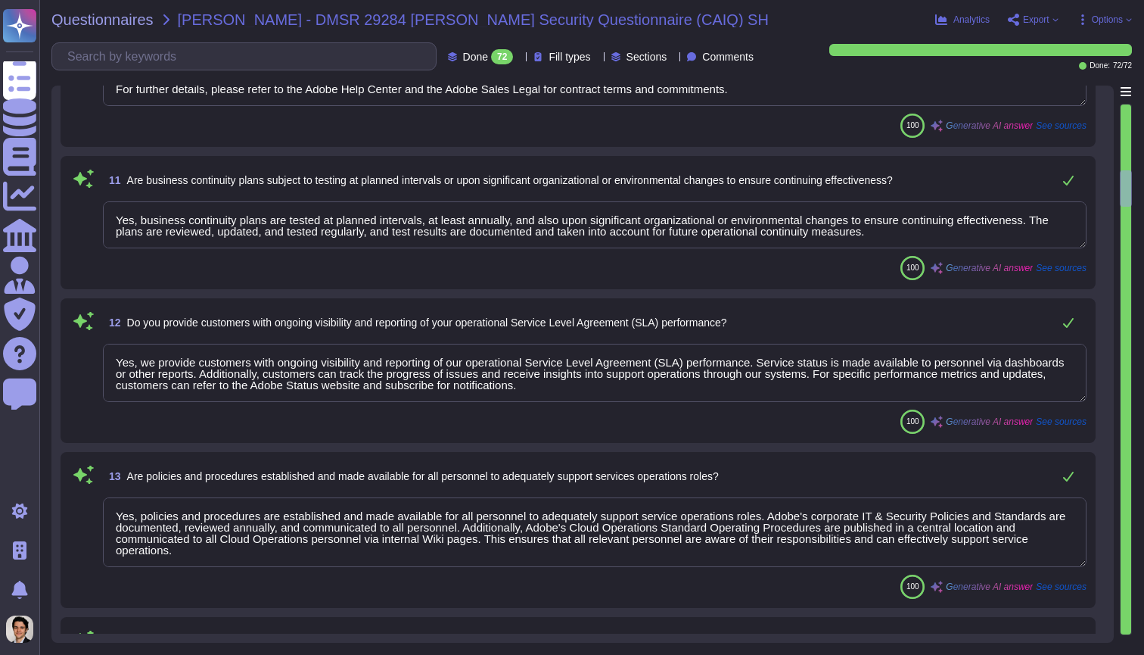
type textarea "Yes, we have technical control capabilities to enforce customer data retention …"
type textarea "Yes, we have implemented backup and redundancy mechanisms to ensure compliance …"
type textarea "Yes, we have comprehensive controls in place to restrict and monitor the instal…"
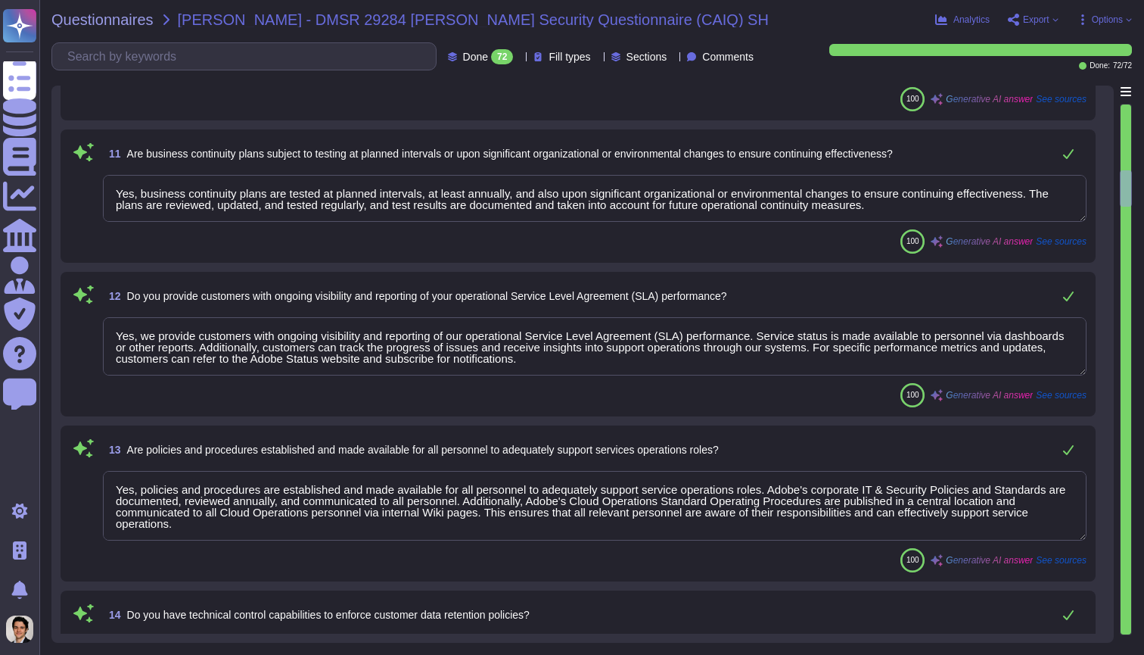
scroll to position [1628, 0]
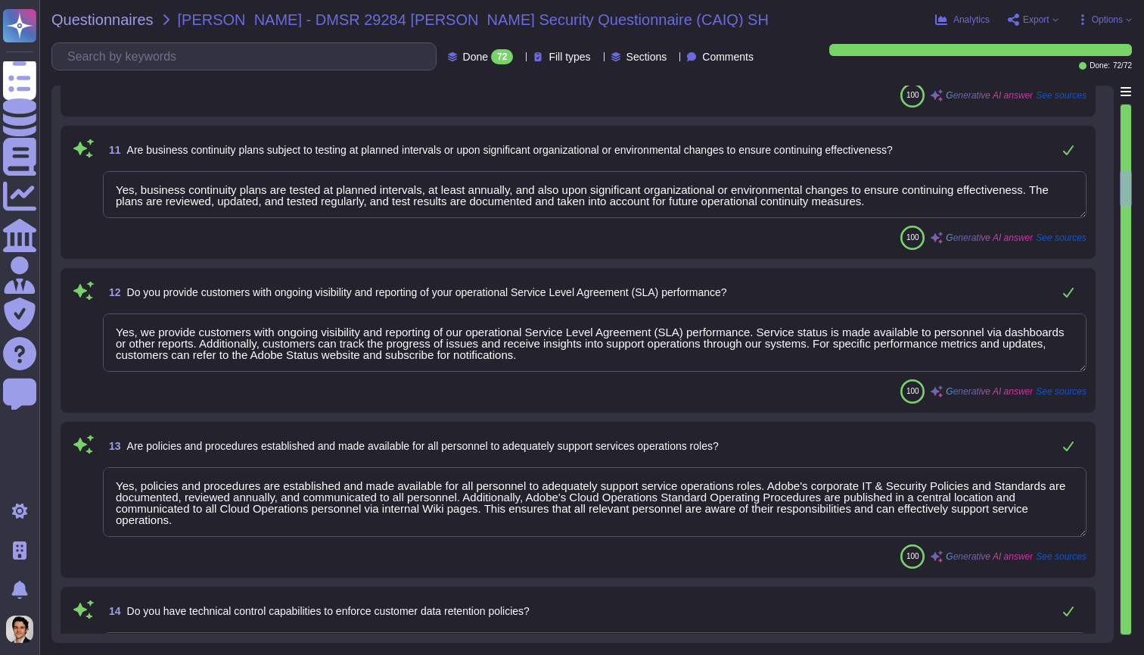
click at [676, 366] on textarea "Yes, we provide customers with ongoing visibility and reporting of our operatio…" at bounding box center [595, 342] width 984 height 58
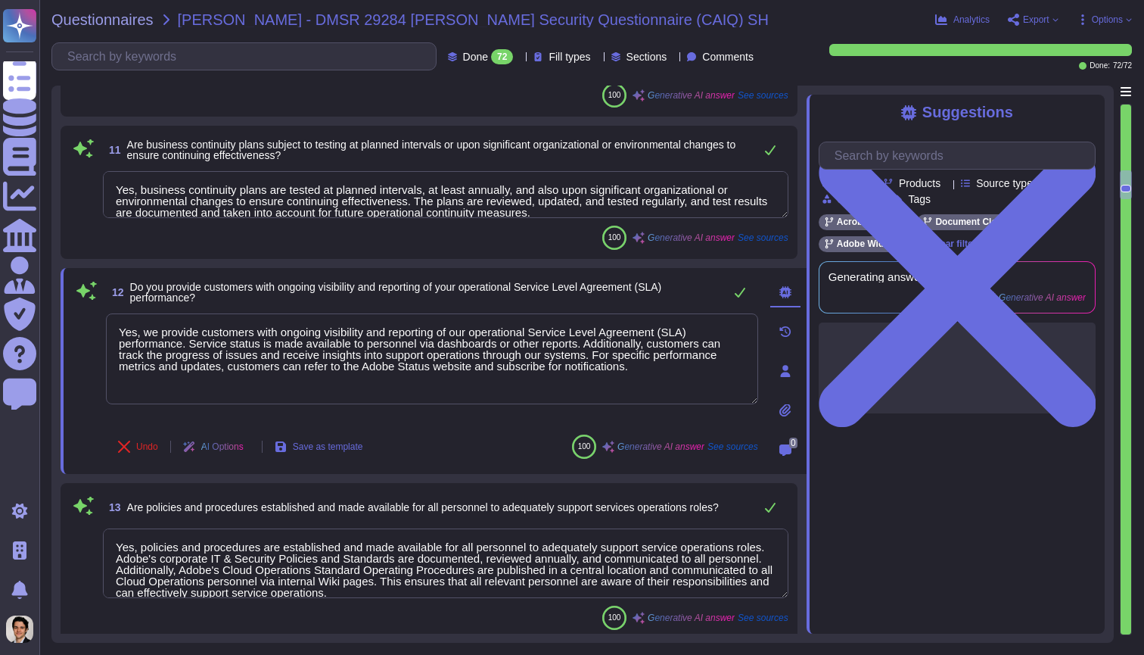
click at [624, 251] on div "11 Are business continuity plans subject to testing at planned intervals or upo…" at bounding box center [429, 192] width 737 height 133
type textarea "Yes, we provide customers with ongoing visibility and reporting of our operatio…"
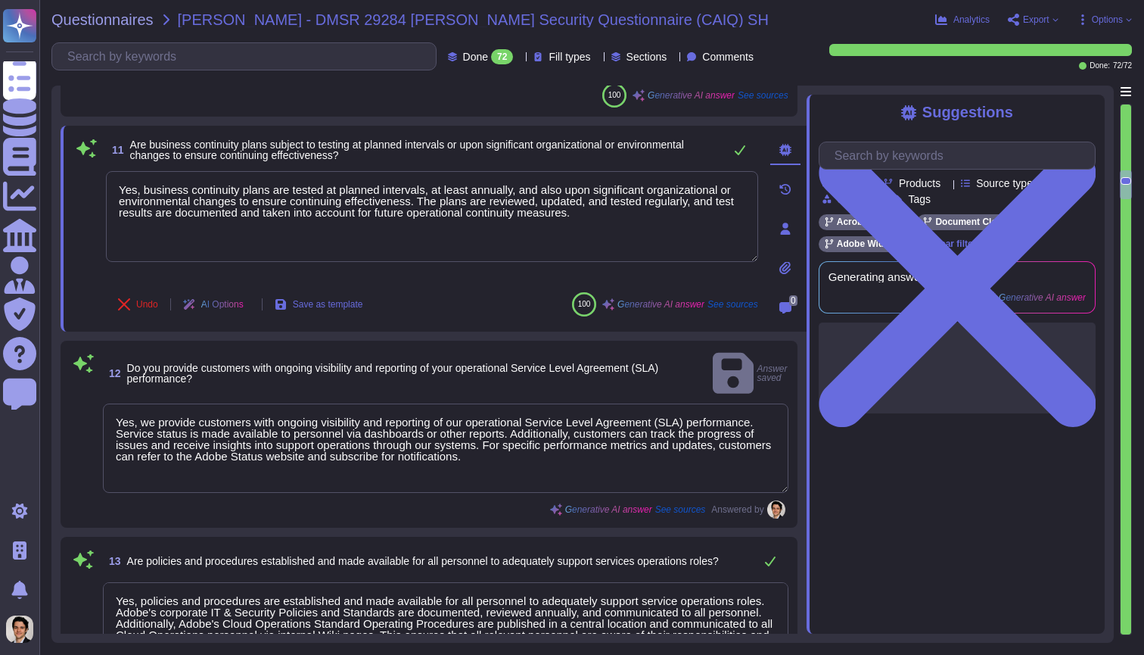
click at [1033, 16] on span "Export" at bounding box center [1036, 19] width 26 height 9
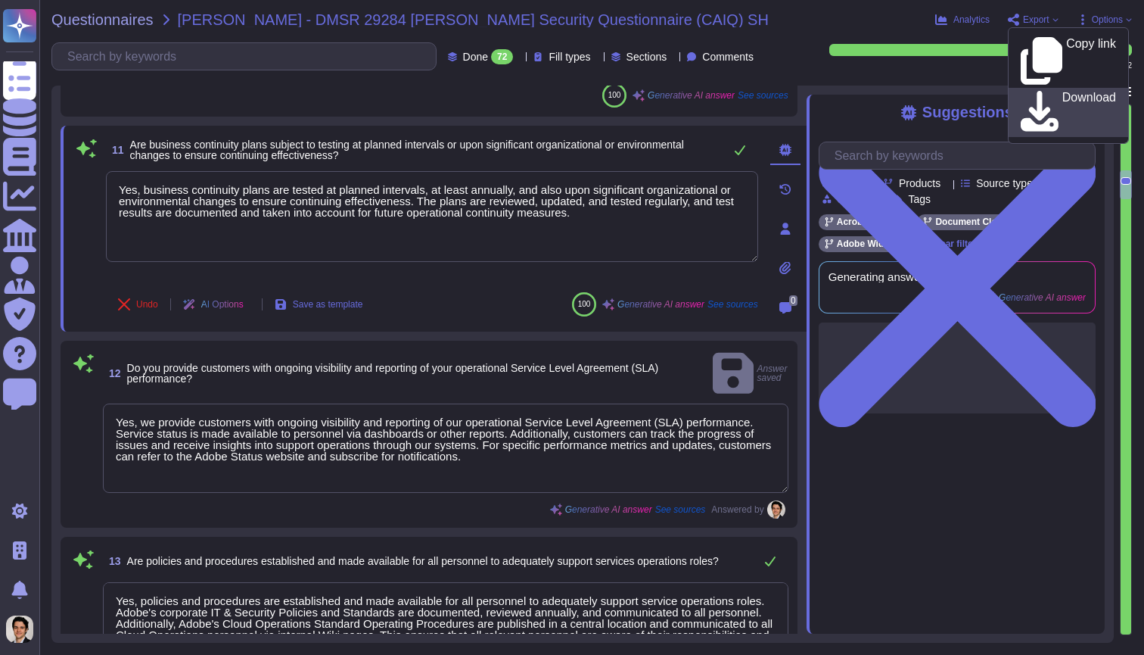
click at [1063, 92] on p "Download" at bounding box center [1090, 113] width 54 height 42
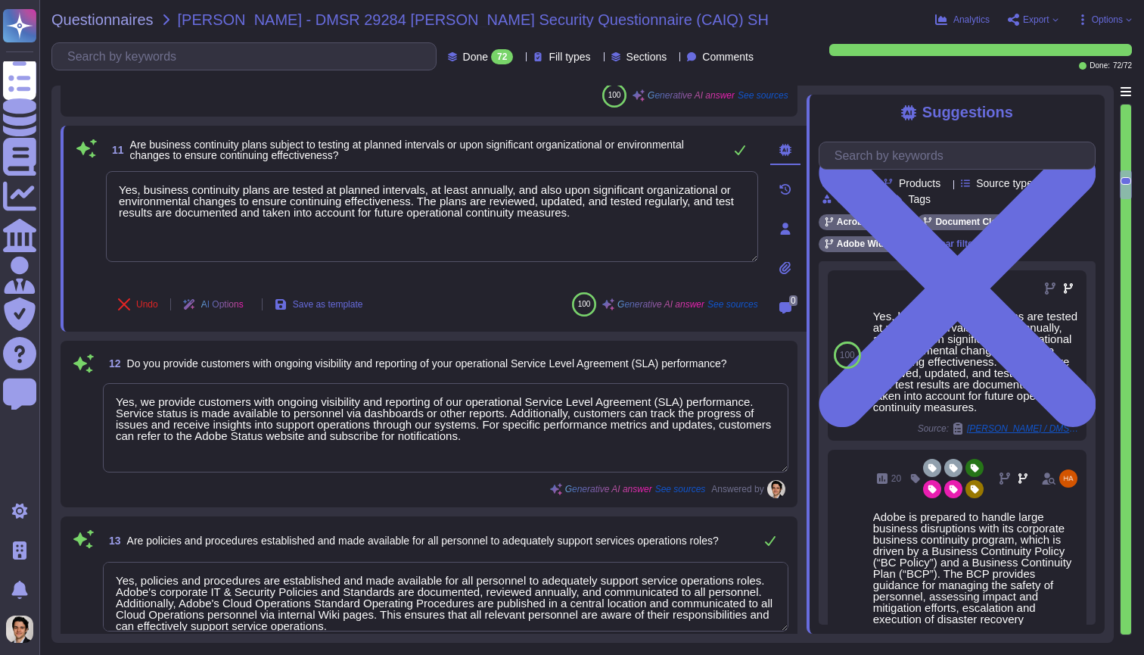
click at [493, 291] on div "Undo AI Options Save as template 100 Generative AI answer See sources" at bounding box center [432, 304] width 652 height 36
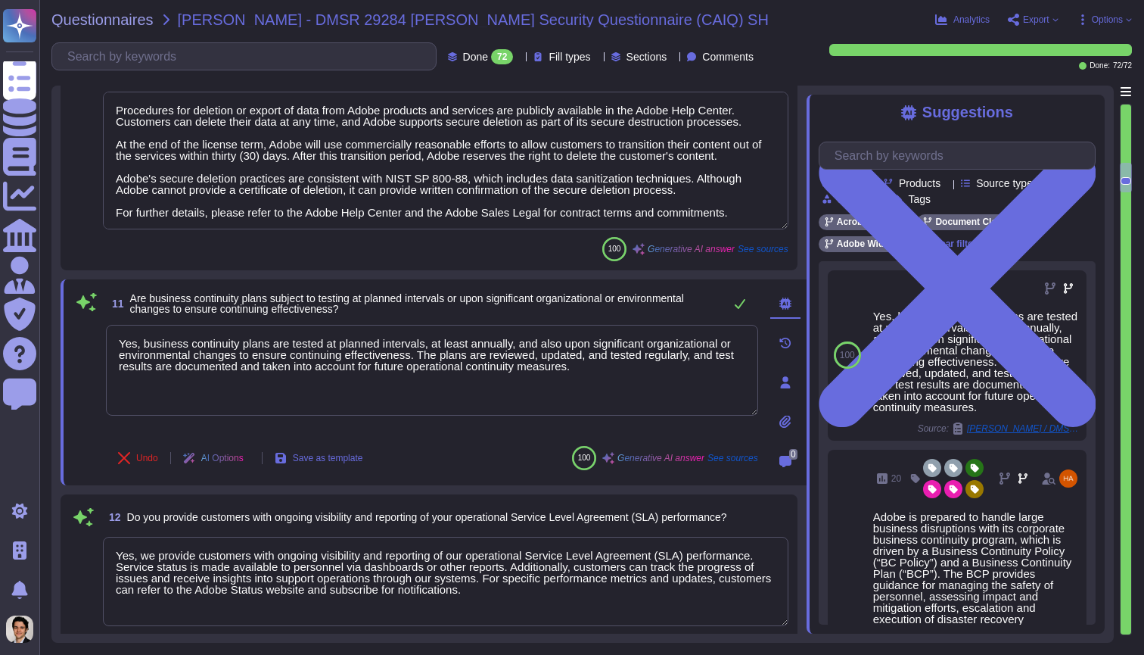
type textarea "Yes, we conduct network and application penetration tests of our cloud infrastr…"
type textarea "Yes, we have the ability to logically segment customer data, ensuring that data…"
type textarea "Adobe has the capability to recover specific customer data in the case of a fai…"
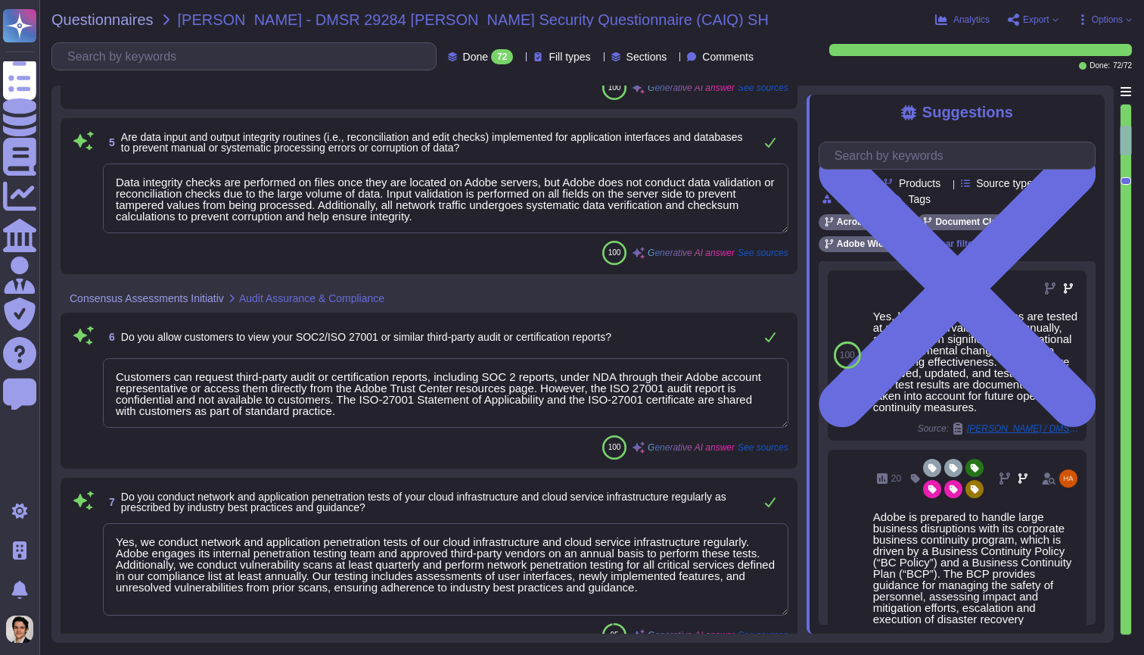
type textarea "Yes, we use Kodiak as an automated source code analysis tool as part of our Sec…"
type textarea "Yes, we review our applications for security vulnerabilities prior to deploymen…"
type textarea "Data integrity checks are performed on files once they are located on Adobe ser…"
type textarea "Customers can request third-party audit or certification reports, including SOC…"
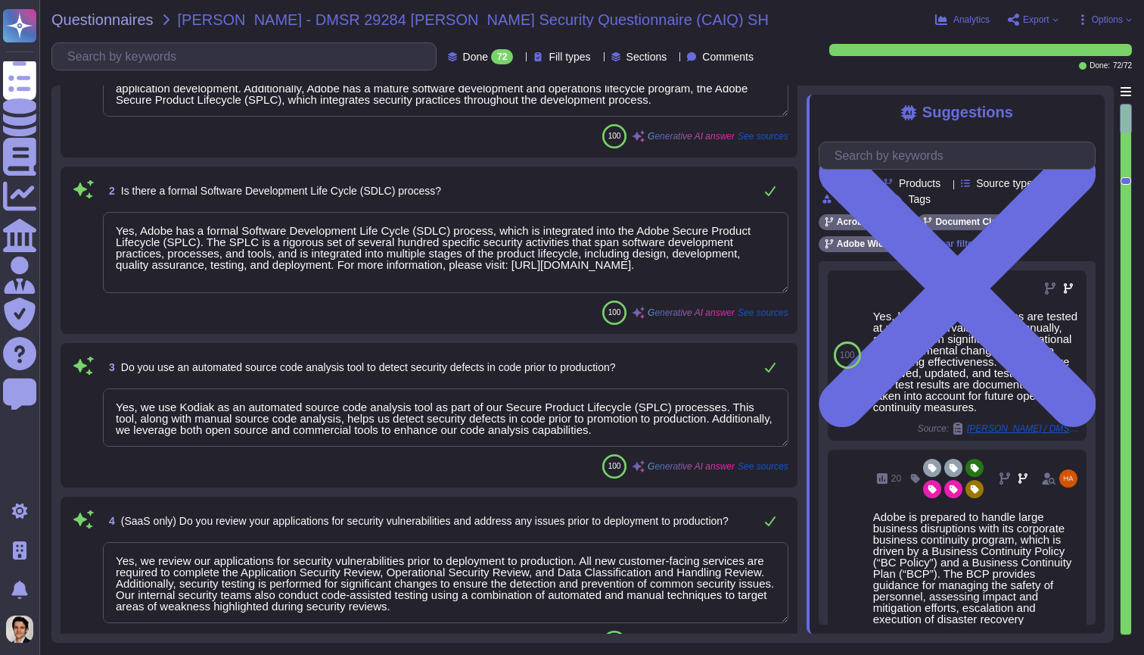
type textarea "Yes, application development is performed. Adobe develops all of its solutions …"
type textarea "Yes, Adobe has a formal Software Development Life Cycle (SDLC) process, which i…"
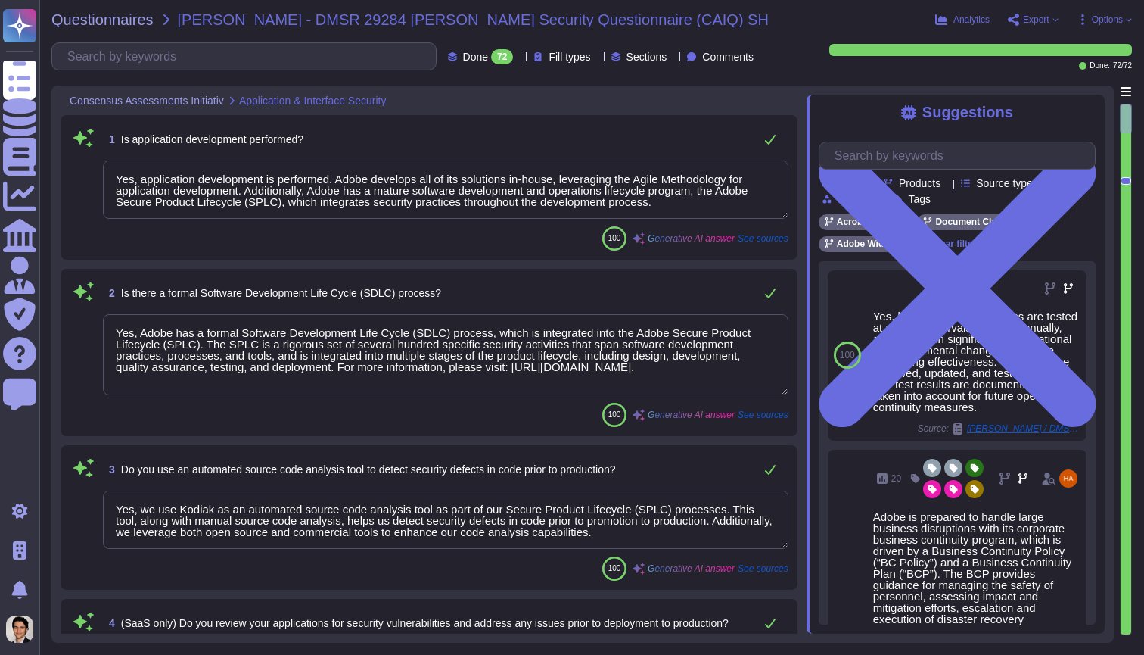
scroll to position [0, 0]
click at [700, 206] on textarea "Yes, application development is performed. Adobe develops all of its solutions …" at bounding box center [446, 189] width 686 height 58
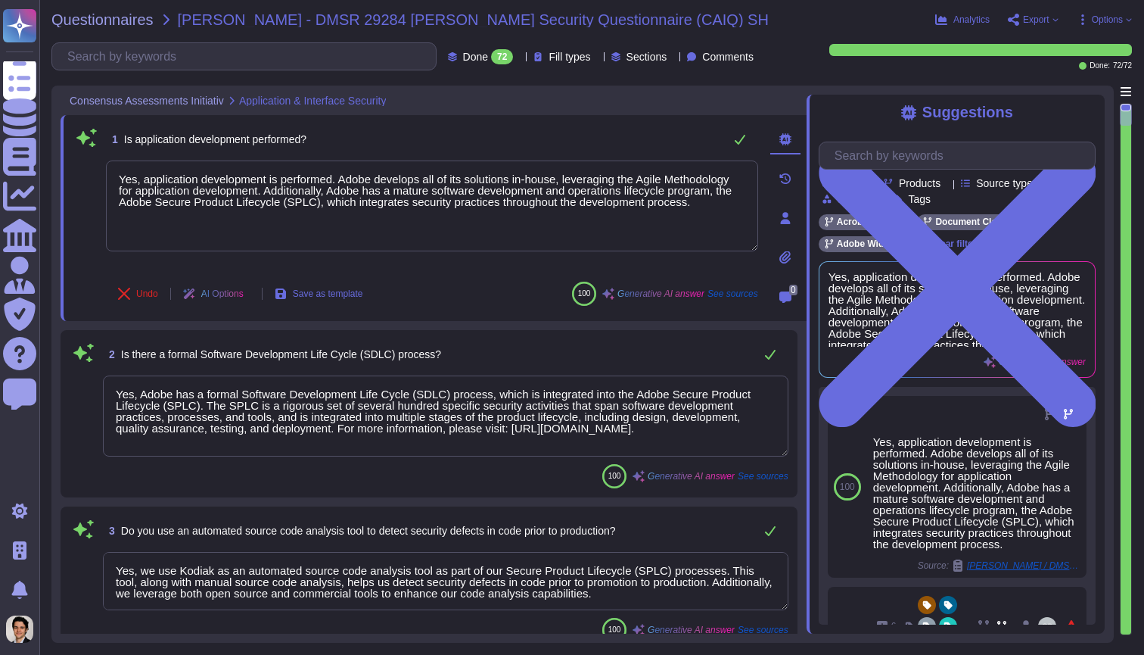
click at [1032, 17] on span "Export" at bounding box center [1036, 19] width 26 height 9
click at [1095, 12] on div "Analytics Export Copy link Download Options" at bounding box center [1034, 19] width 197 height 15
click at [1101, 25] on span "Options" at bounding box center [1104, 20] width 55 height 12
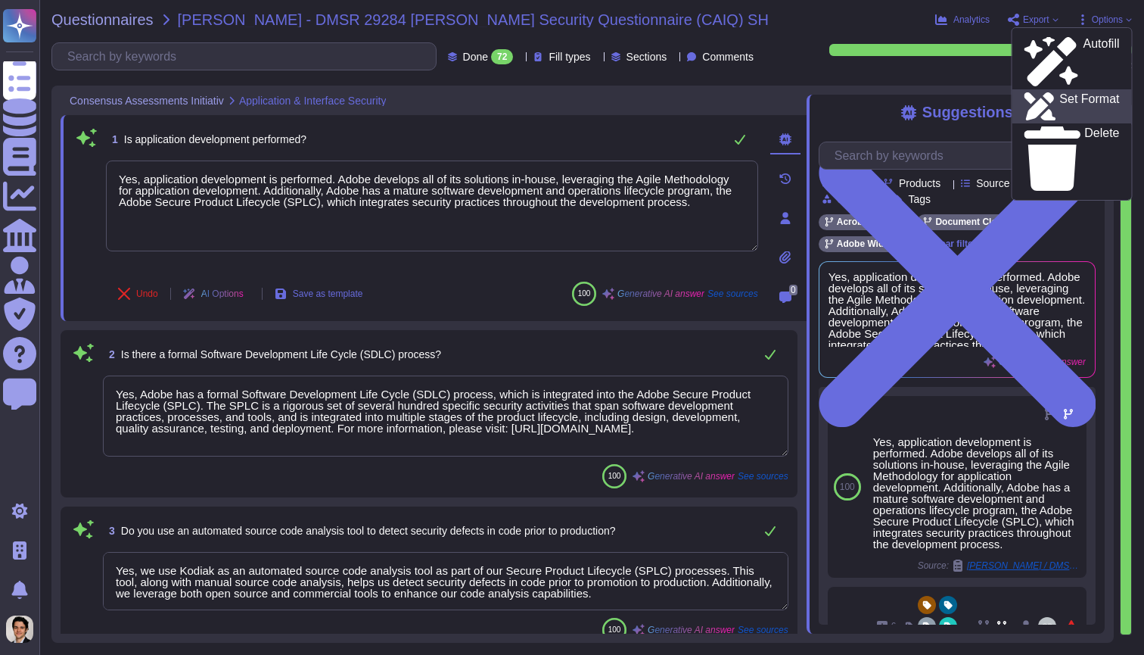
click at [1086, 93] on p "Set Format" at bounding box center [1090, 106] width 60 height 27
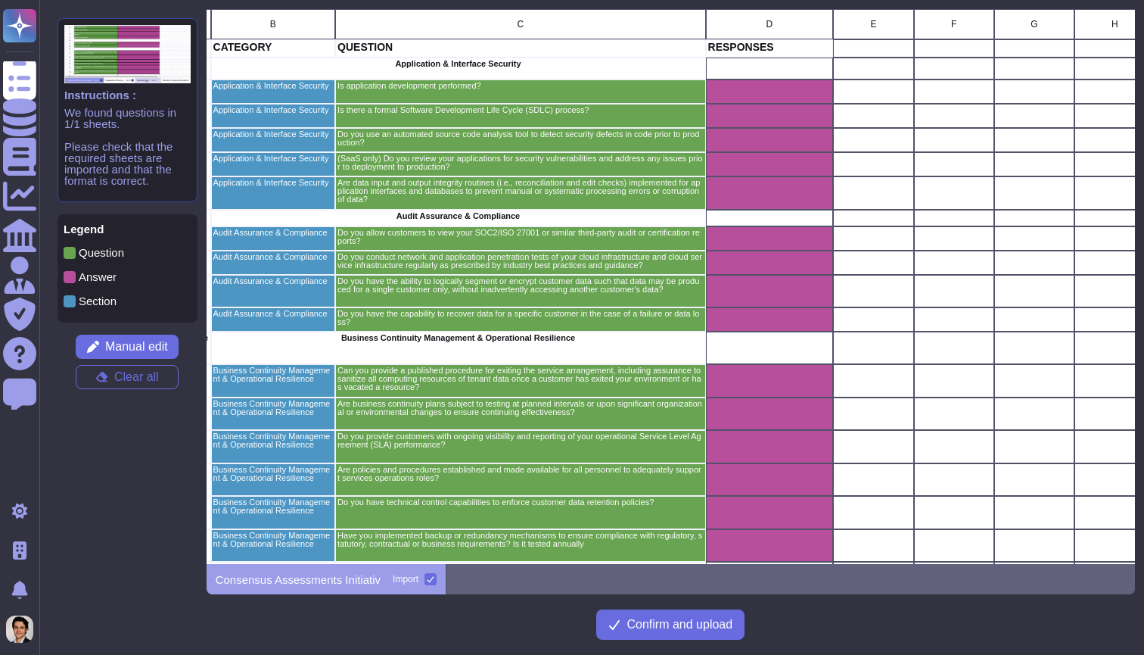
scroll to position [0, 179]
click at [789, 398] on div "grid" at bounding box center [769, 413] width 128 height 33
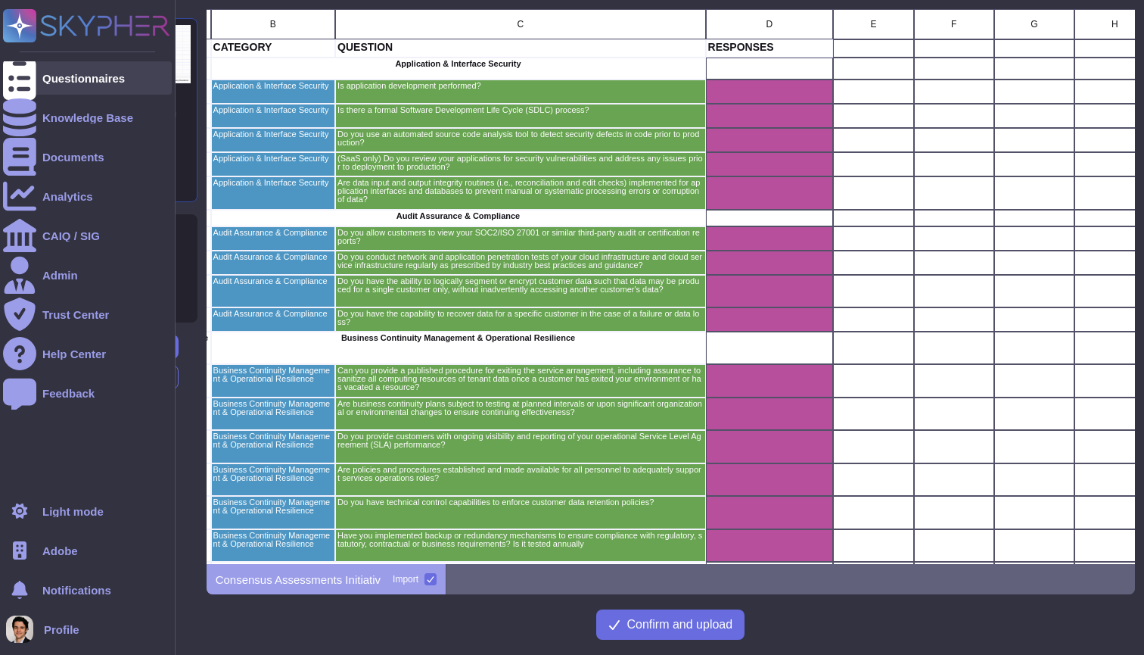
click at [38, 79] on div "Questionnaires" at bounding box center [87, 77] width 169 height 33
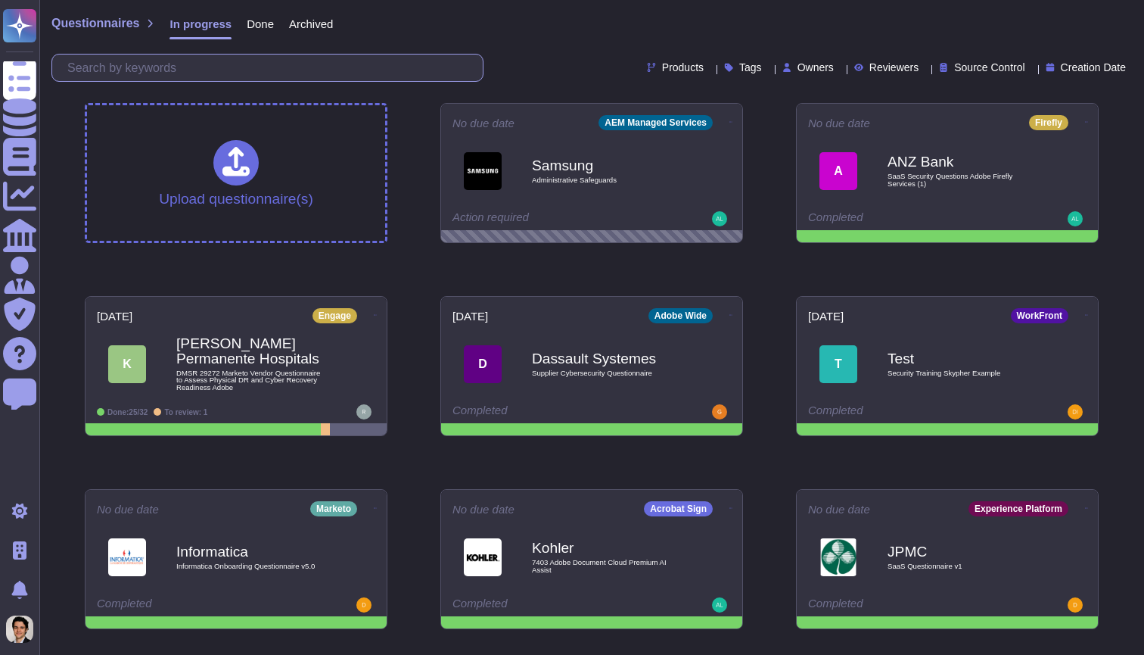
click at [234, 67] on input "text" at bounding box center [271, 67] width 423 height 26
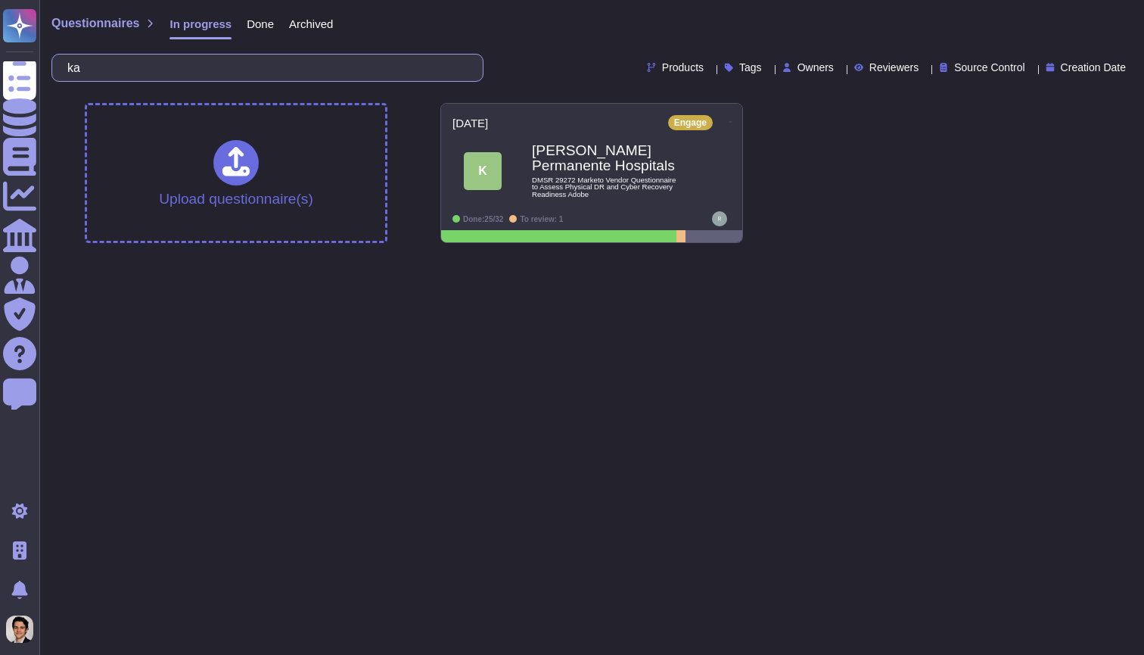
type input "k"
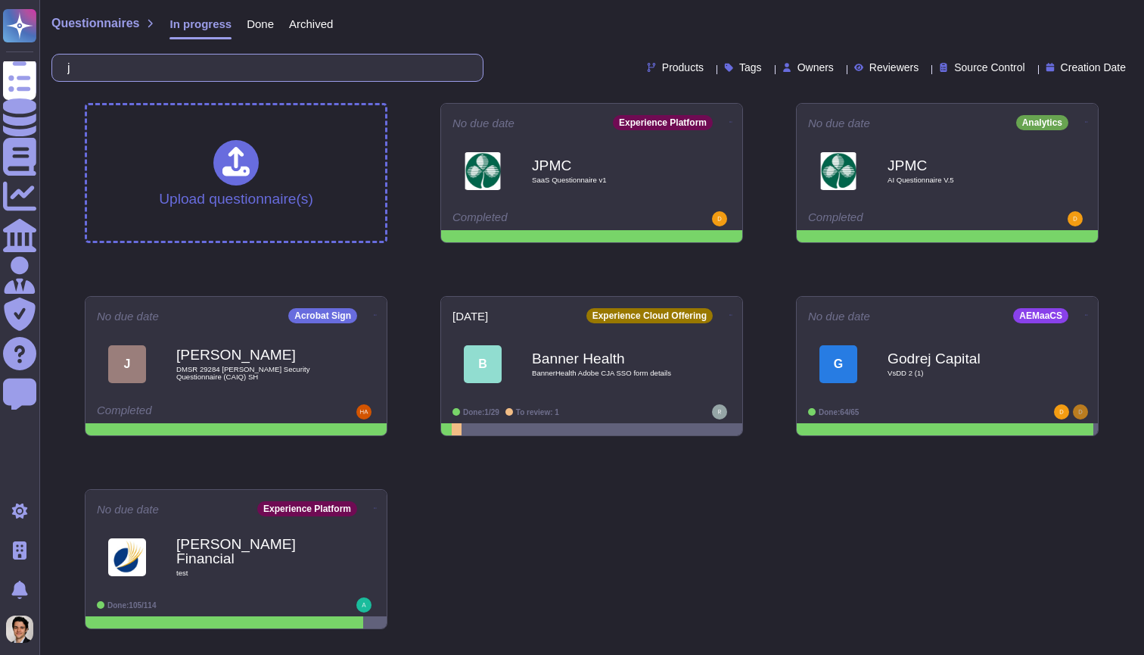
type input "ja"
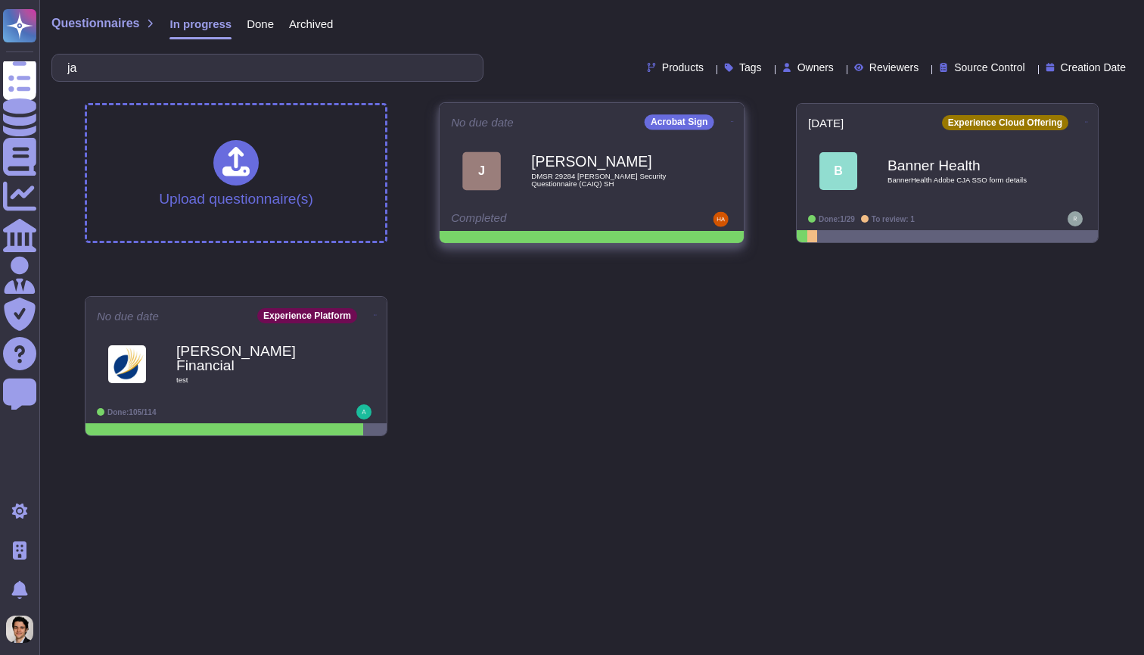
click at [579, 206] on div "[PERSON_NAME] DMSR 29284 [PERSON_NAME] Security Questionnaire (CAIQ) SH" at bounding box center [592, 170] width 282 height 76
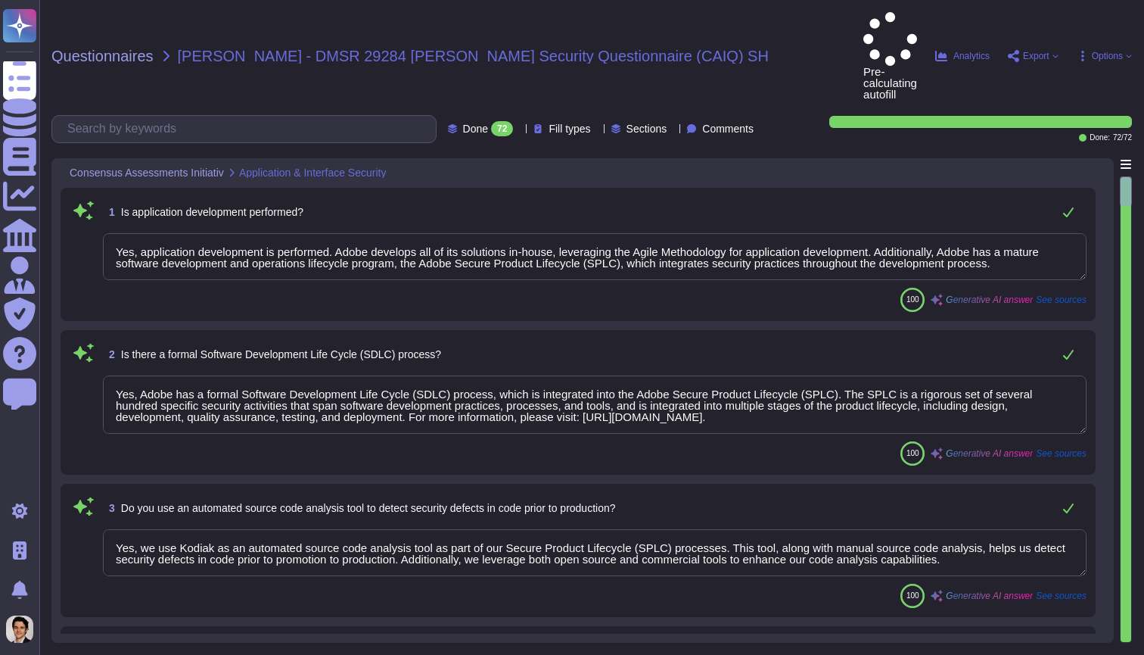
type textarea "Yes, application development is performed. Adobe develops all of its solutions …"
type textarea "Yes, Adobe has a formal Software Development Life Cycle (SDLC) process, which i…"
type textarea "Yes, we use Kodiak as an automated source code analysis tool as part of our Sec…"
type textarea "Yes, we review our applications for security vulnerabilities prior to deploymen…"
type textarea "Data integrity checks are performed on files once they are located on Adobe ser…"
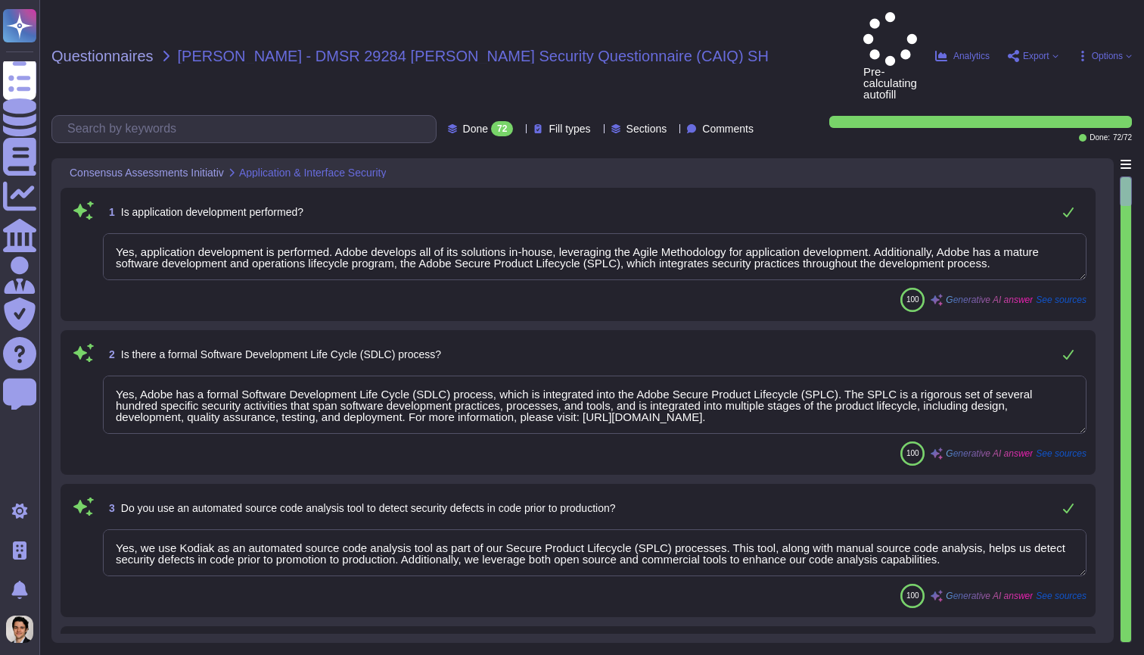
type textarea "Customers can request third-party audit or certification reports, including SOC…"
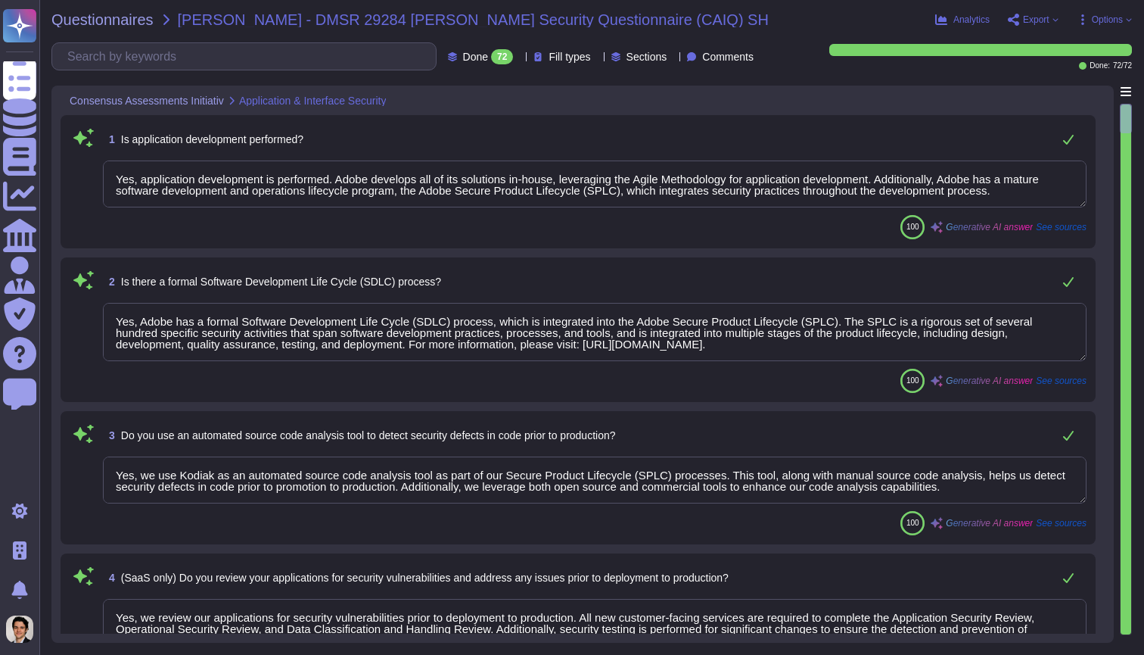
click at [597, 188] on textarea "Yes, application development is performed. Adobe develops all of its solutions …" at bounding box center [595, 183] width 984 height 47
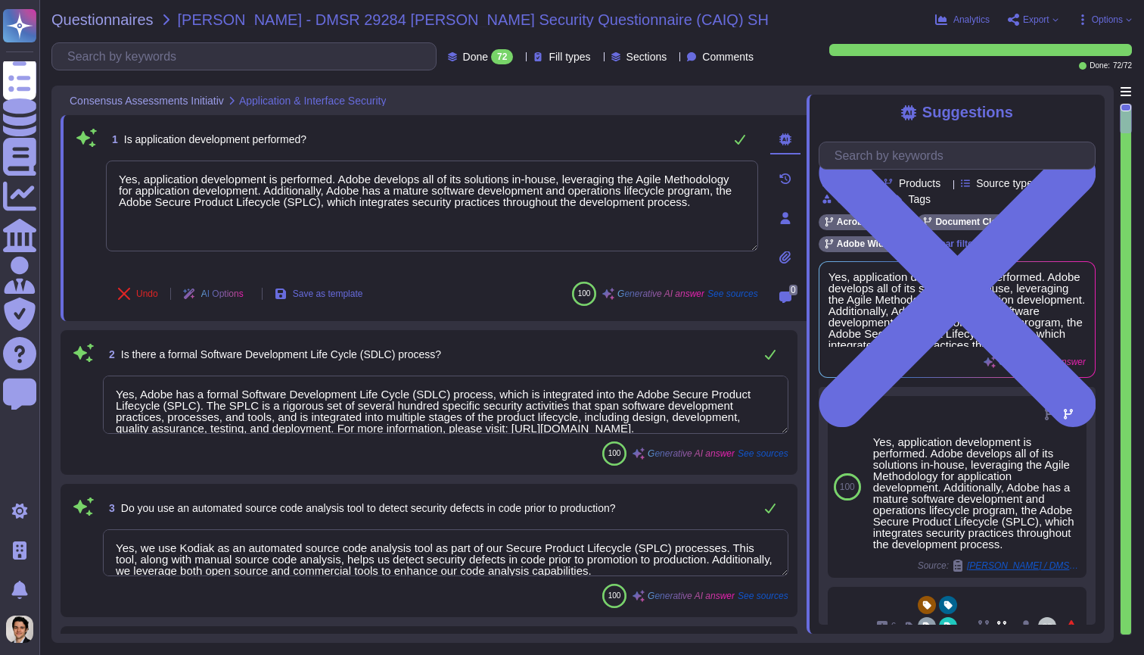
click at [491, 61] on div "72" at bounding box center [502, 56] width 22 height 15
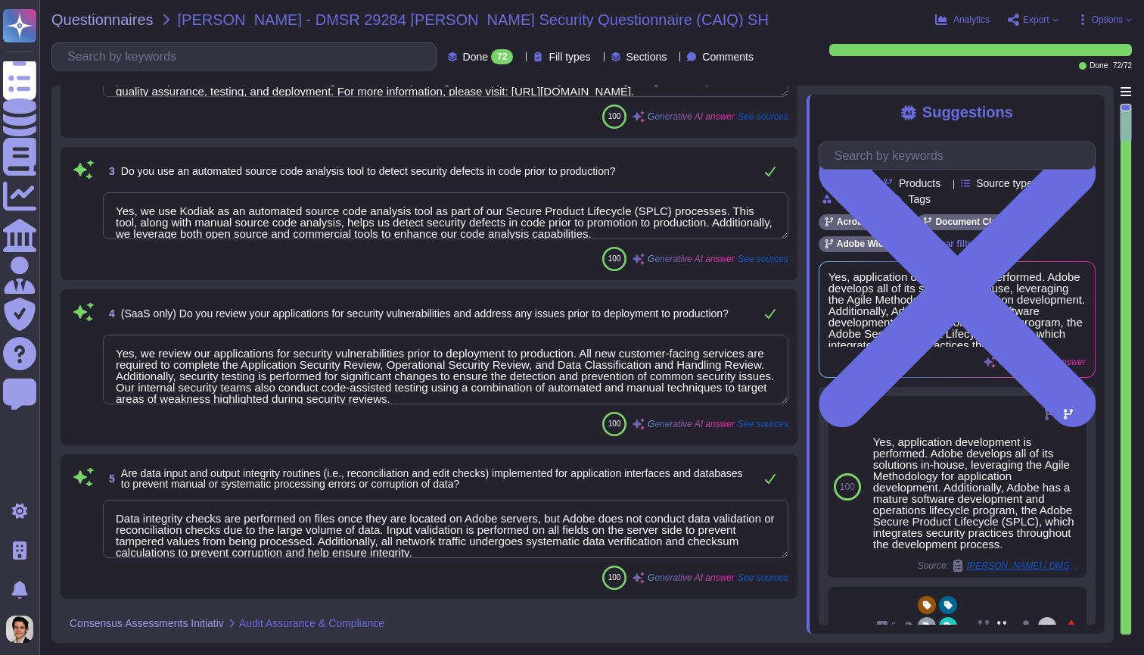
type textarea "Yes, we conduct network and application penetration tests of our cloud infrastr…"
type textarea "Yes, we have the ability to logically segment customer data, ensuring that data…"
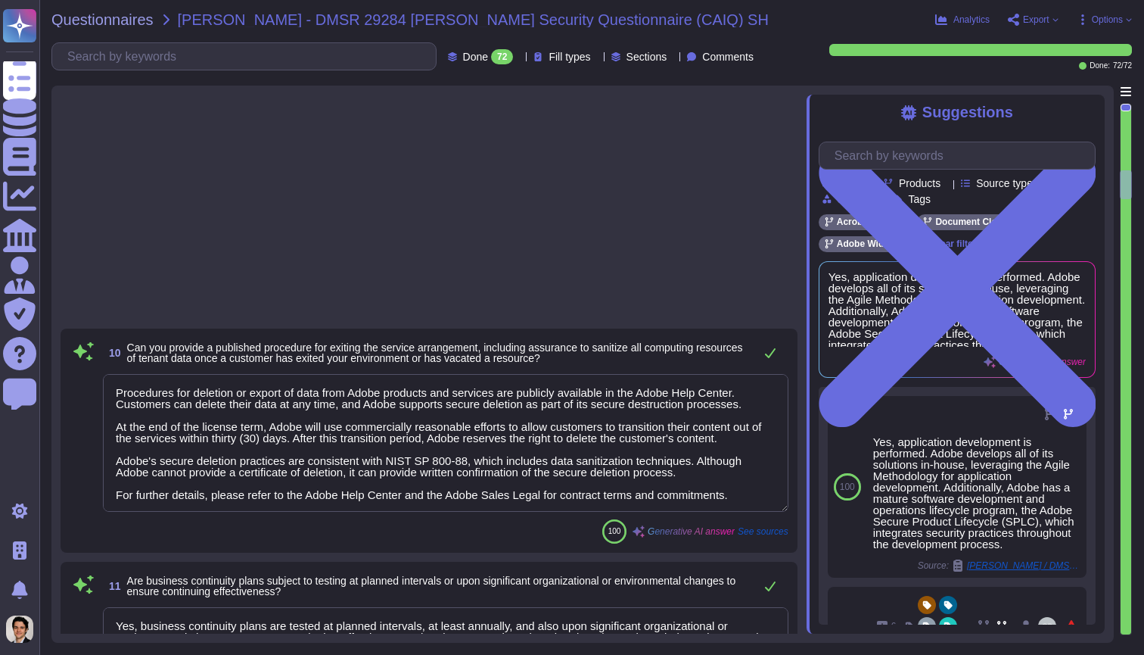
type textarea "Procedures for deletion or export of data from Adobe products and services are …"
type textarea "Yes, business continuity plans are tested at planned intervals, at least annual…"
type textarea "Yes, we provide customers with ongoing visibility and reporting of our operatio…"
type textarea "Yes, policies and procedures are established and made available for all personn…"
type textarea "Yes, we have technical control capabilities to enforce customer data retention …"
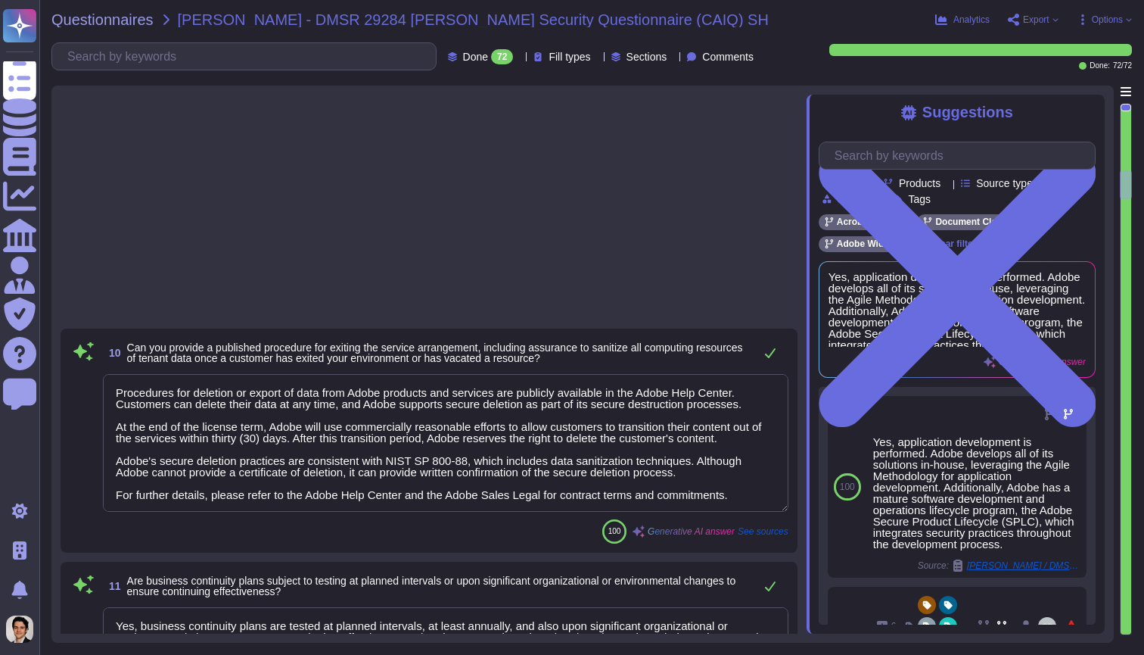
type textarea "Yes, we have implemented backup and redundancy mechanisms to ensure compliance …"
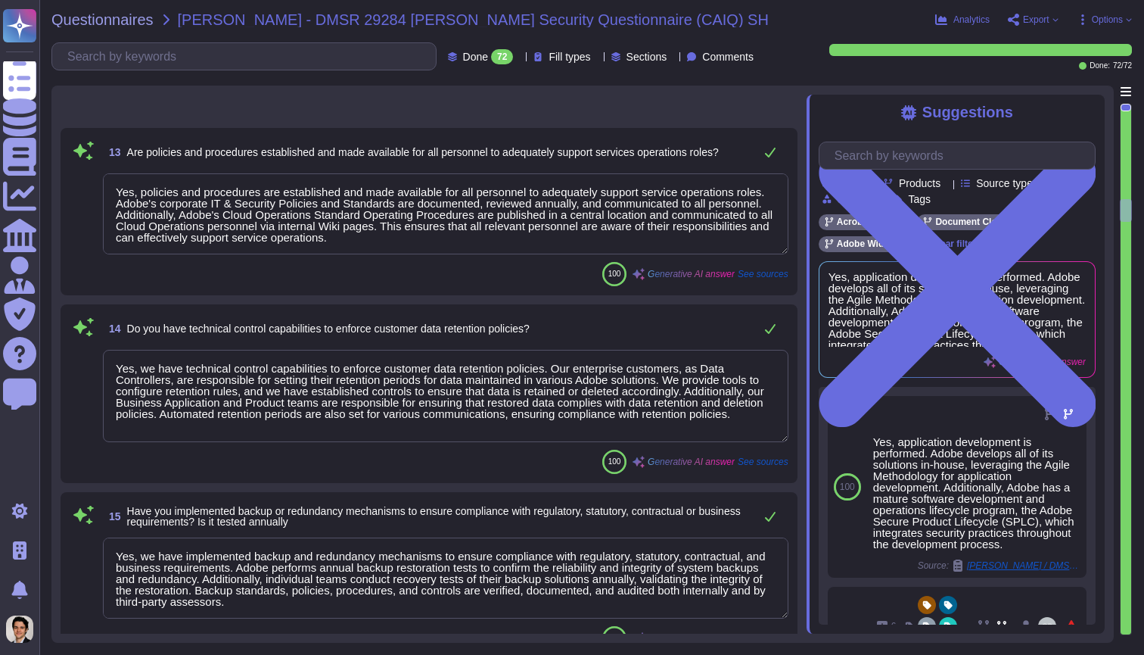
type textarea "Yes, we have comprehensive controls in place to restrict and monitor the instal…"
type textarea "Yes. AES-256"
type textarea "Yes, we have procedures in place to ensure that production data is not replicat…"
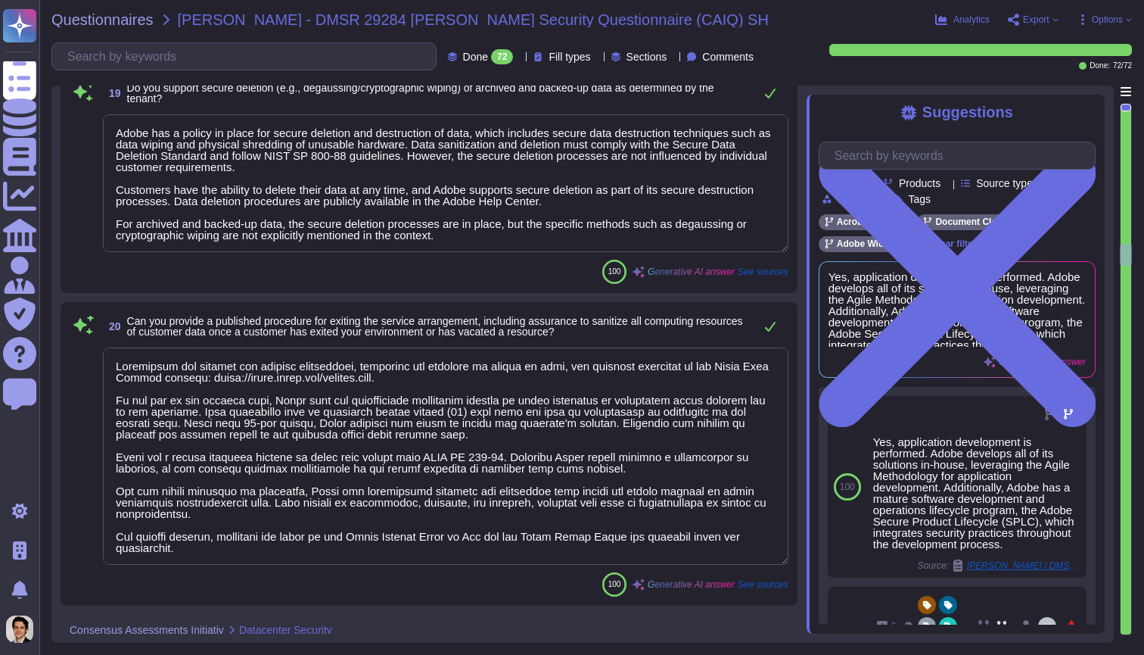
type textarea "Adobe has a policy in place for secure deletion and destruction of data, which …"
type textarea "Procedures for exiting the service arrangement, including the deletion or expor…"
type textarea "Yes, we maintain a complete inventory of all critical assets, which includes a …"
type textarea "Yes, physical security perimeters are implemented at Adobe-owned or Adobe-lease…"
type textarea "Yes, physical access to information assets and functions is strictly restricted…"
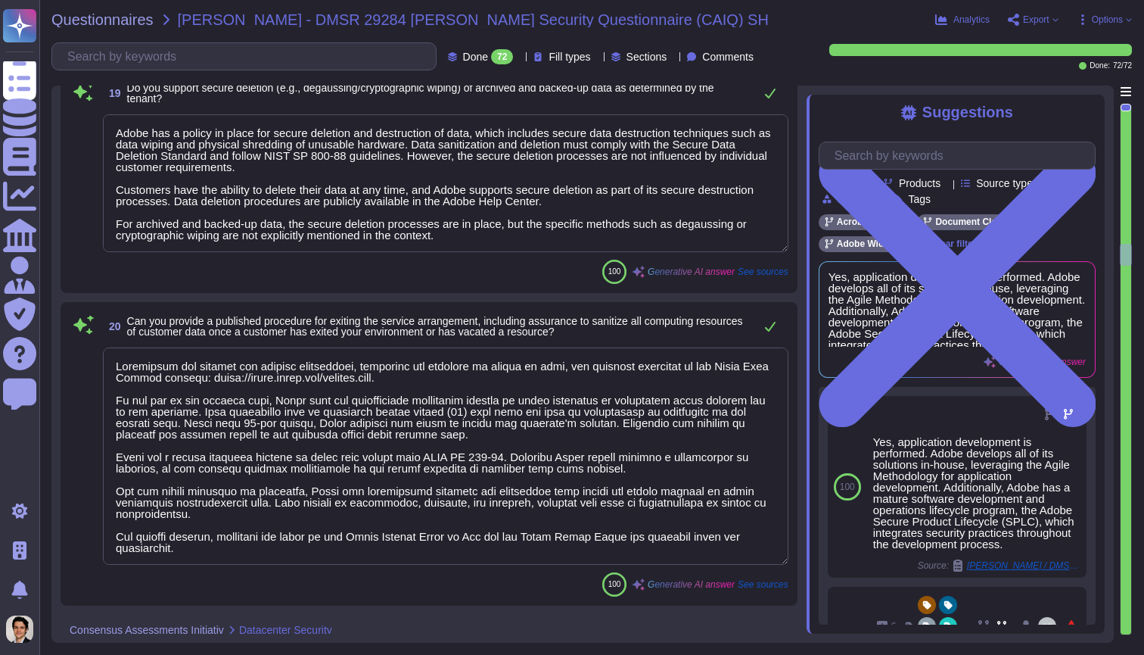
type textarea "Yes, the vendor has a disaster recovery framework. Adobe's Disaster Recovery St…"
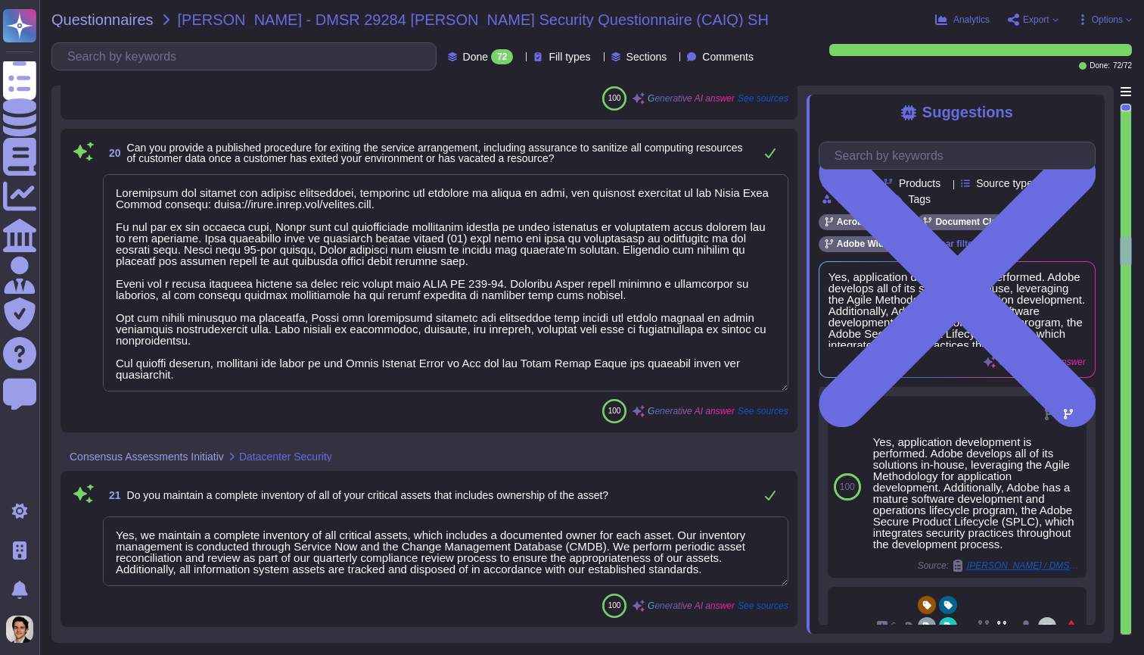
scroll to position [3560, 0]
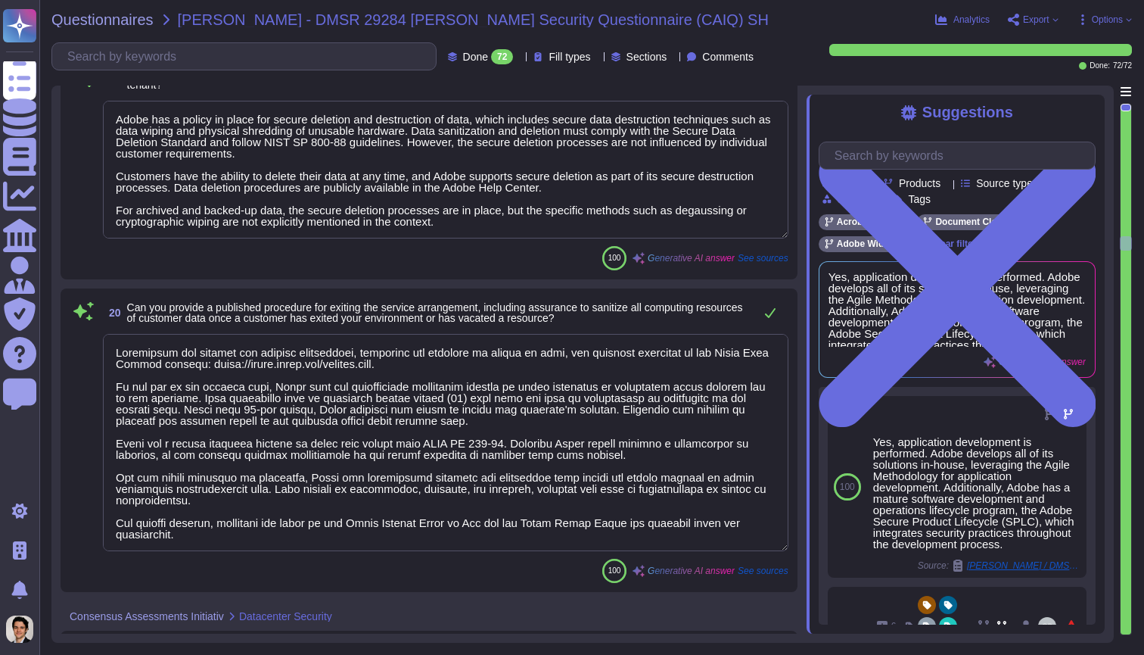
type textarea "Yes. AES-256"
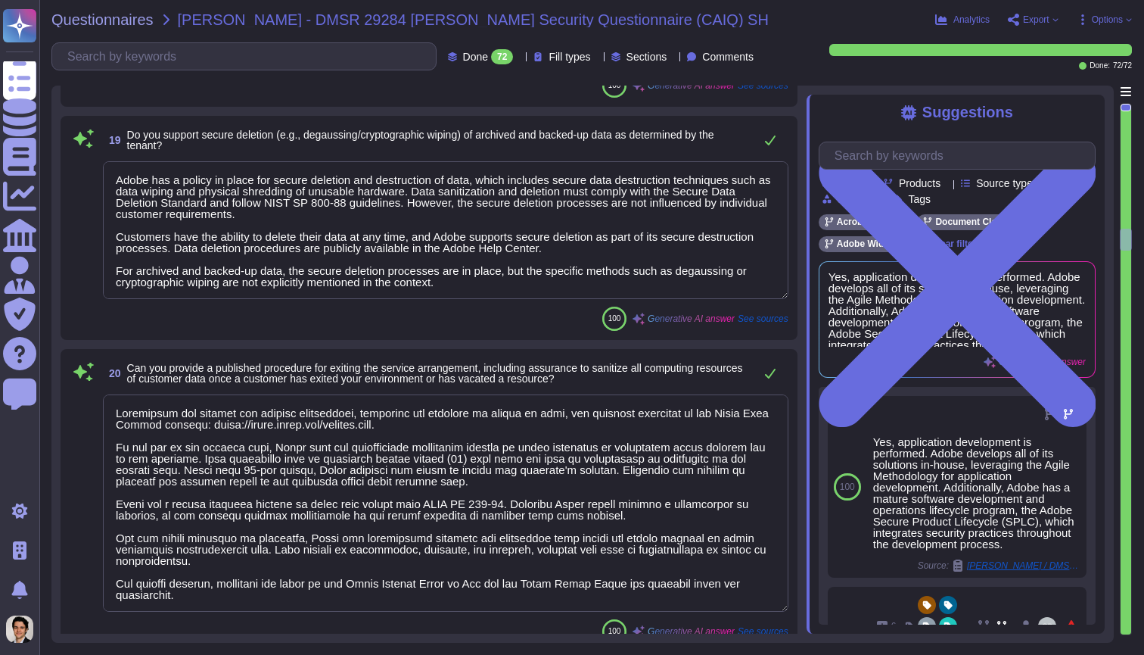
scroll to position [3041, 0]
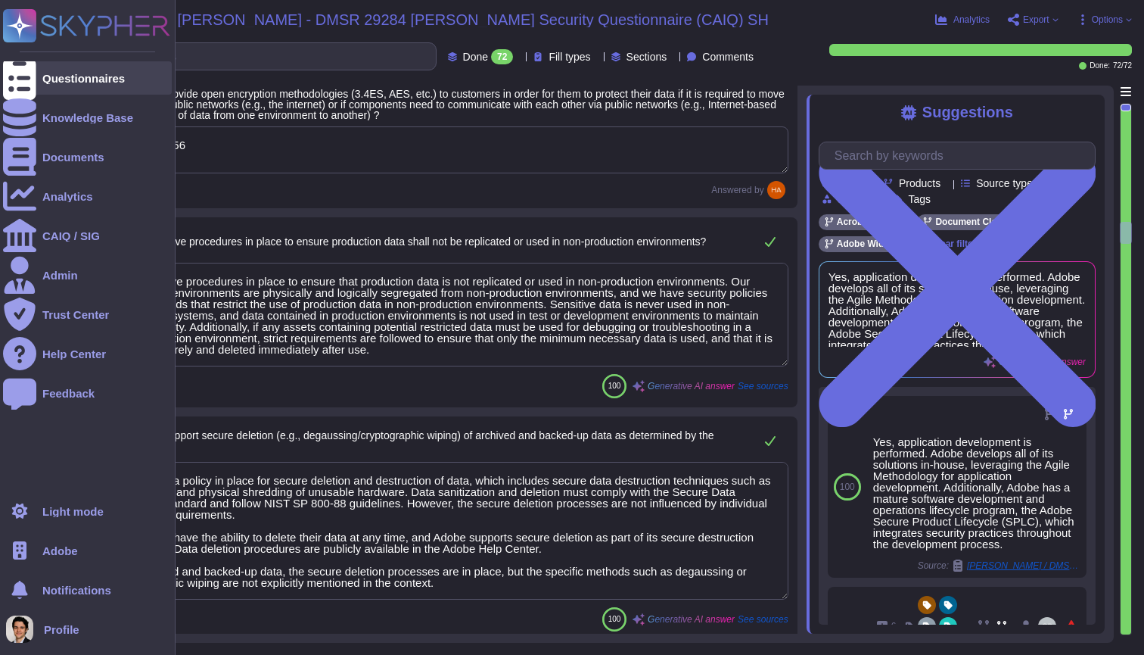
click at [33, 83] on div at bounding box center [19, 77] width 33 height 33
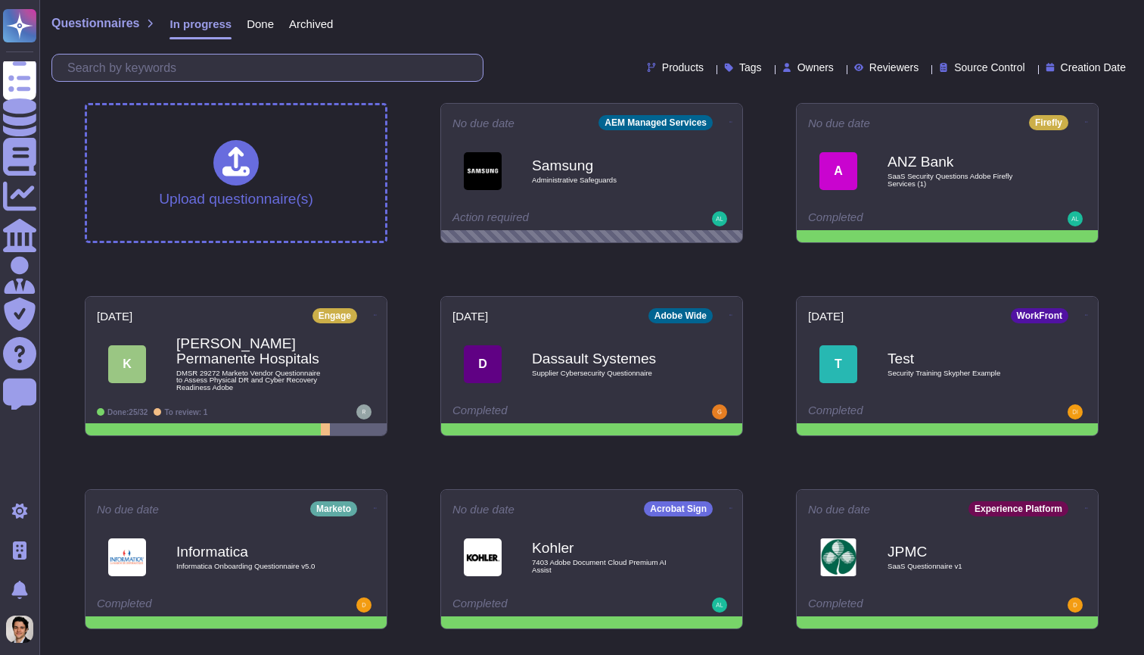
click at [325, 63] on input "text" at bounding box center [271, 67] width 423 height 26
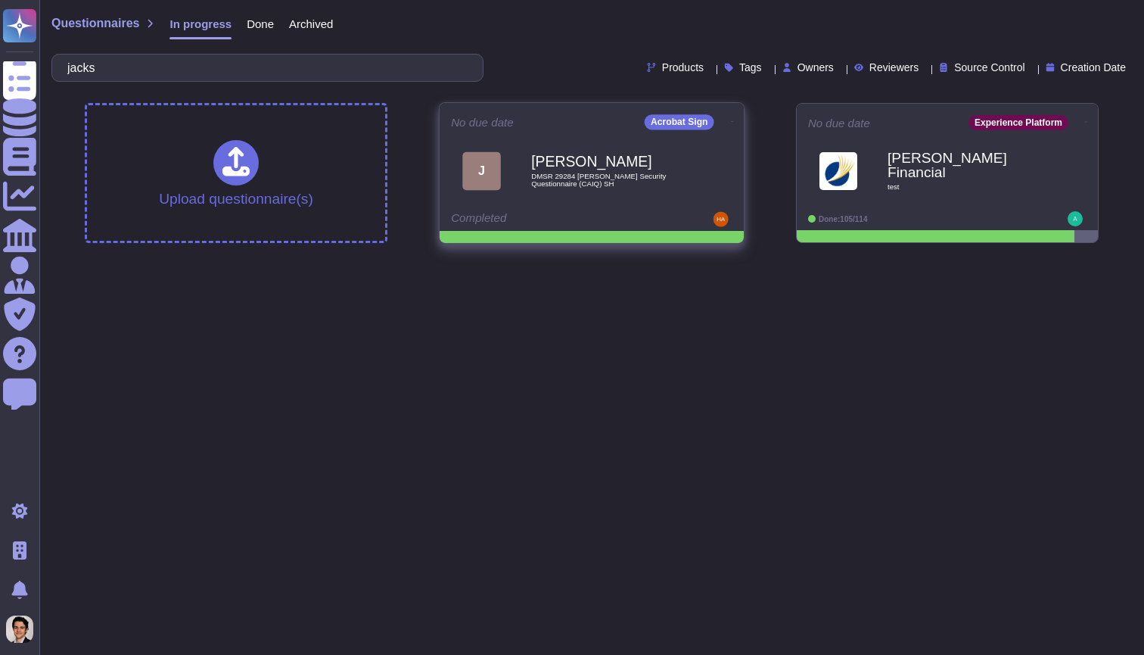
type input "jacks"
click at [731, 122] on icon at bounding box center [732, 122] width 3 height 4
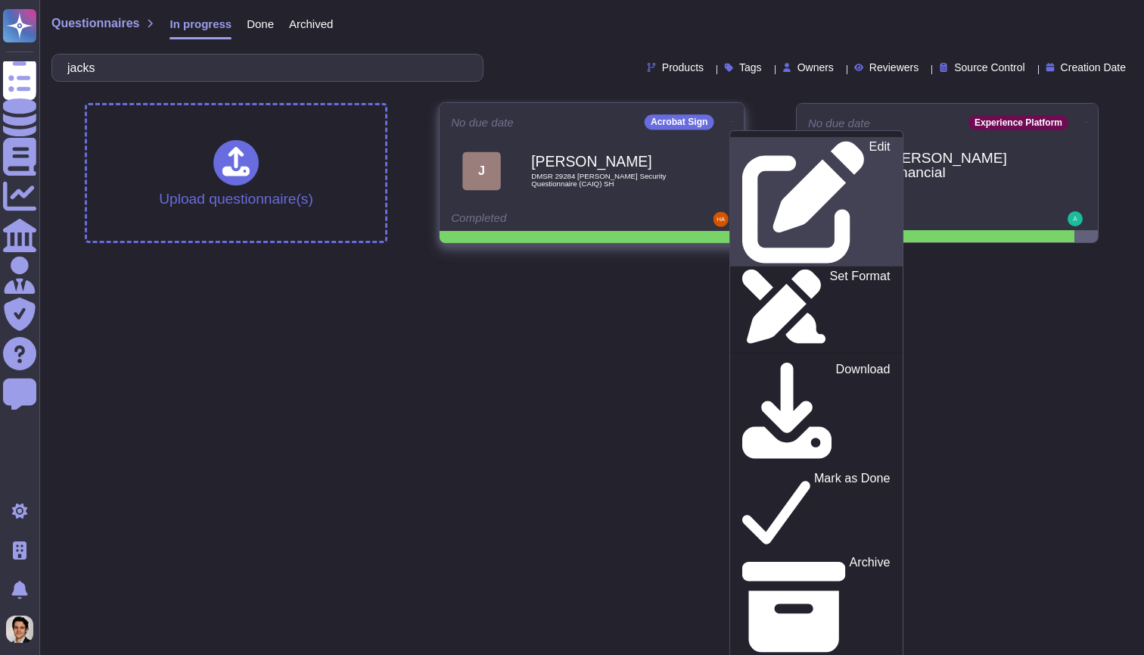
click at [870, 142] on p "Edit" at bounding box center [880, 202] width 21 height 123
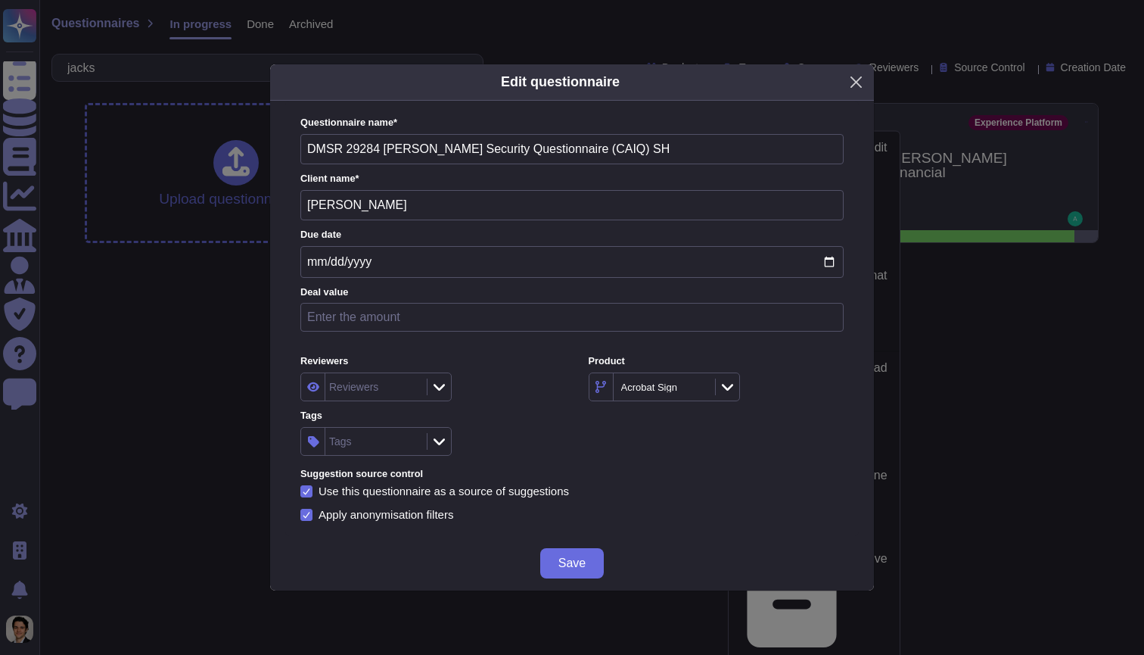
click at [853, 83] on button "Close" at bounding box center [856, 81] width 23 height 23
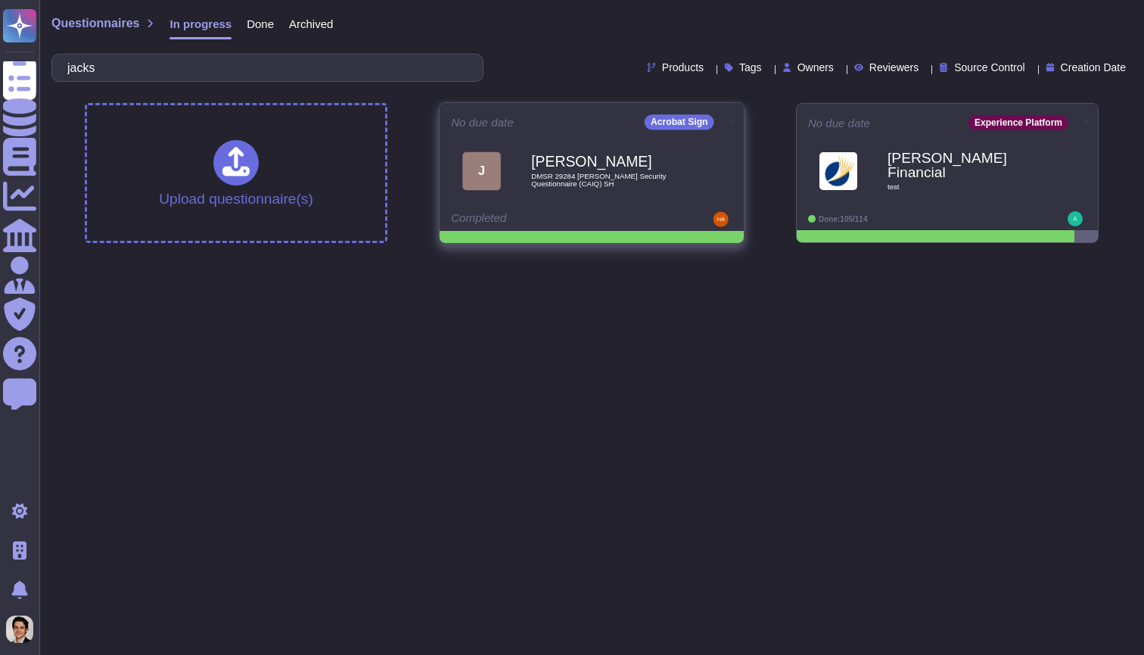
click at [674, 186] on span "DMSR 29284 [PERSON_NAME] Security Questionnaire (CAIQ) SH" at bounding box center [607, 180] width 153 height 14
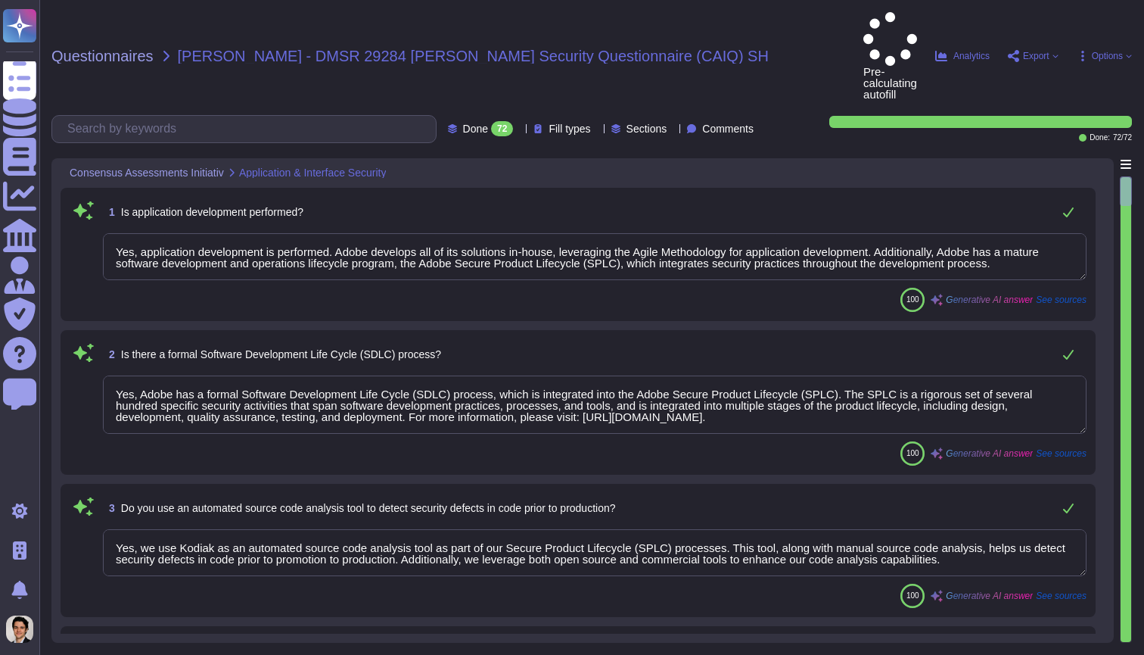
type textarea "Yes, application development is performed. Adobe develops all of its solutions …"
type textarea "Yes, Adobe has a formal Software Development Life Cycle (SDLC) process, which i…"
type textarea "Yes, we use Kodiak as an automated source code analysis tool as part of our Sec…"
type textarea "Yes, we review our applications for security vulnerabilities prior to deploymen…"
type textarea "Data integrity checks are performed on files once they are located on Adobe ser…"
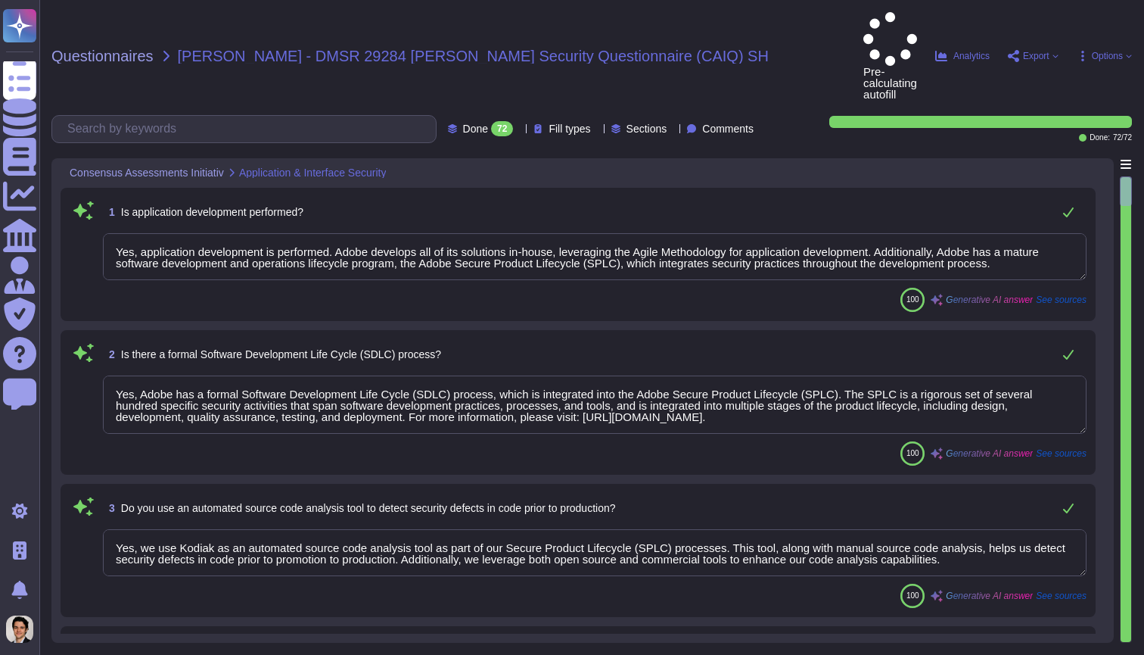
type textarea "Customers can request third-party audit or certification reports, including SOC…"
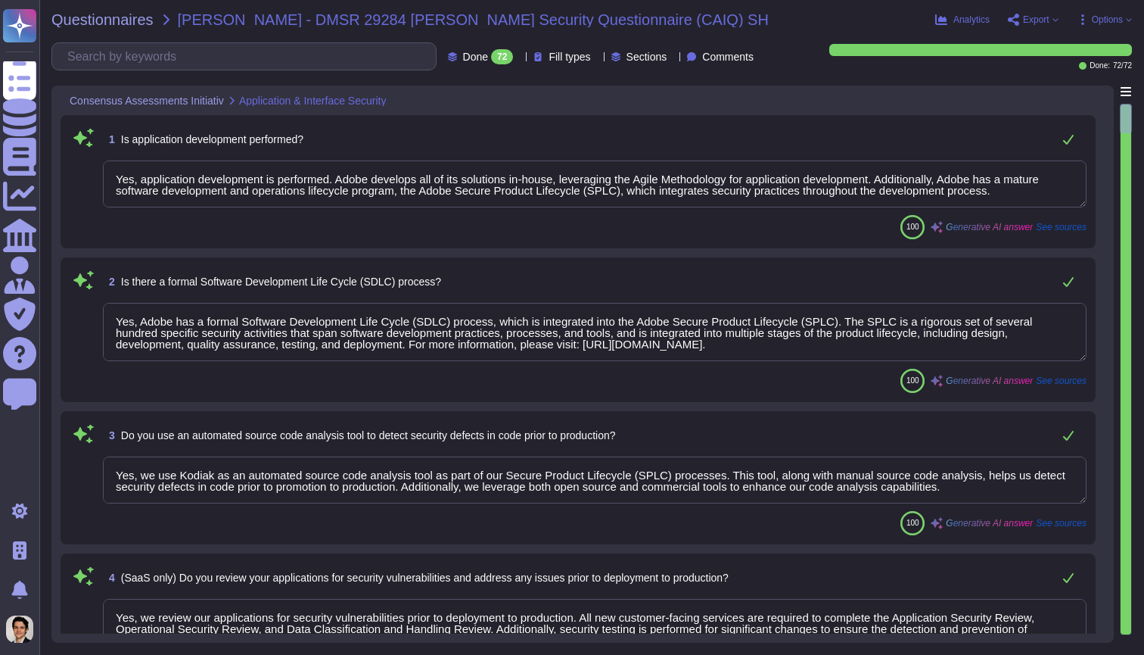
click at [576, 173] on textarea "Yes, application development is performed. Adobe develops all of its solutions …" at bounding box center [595, 183] width 984 height 47
